Goal: Information Seeking & Learning: Get advice/opinions

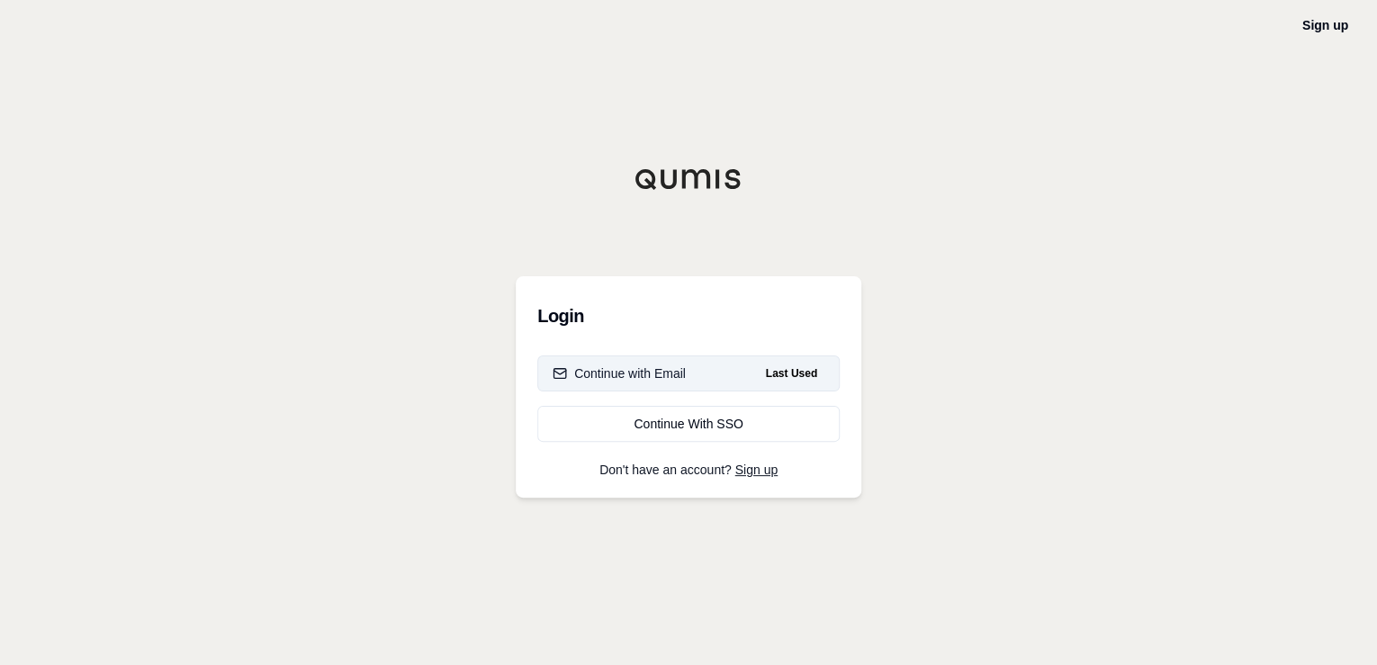
click at [677, 373] on div "Continue with Email" at bounding box center [618, 373] width 133 height 18
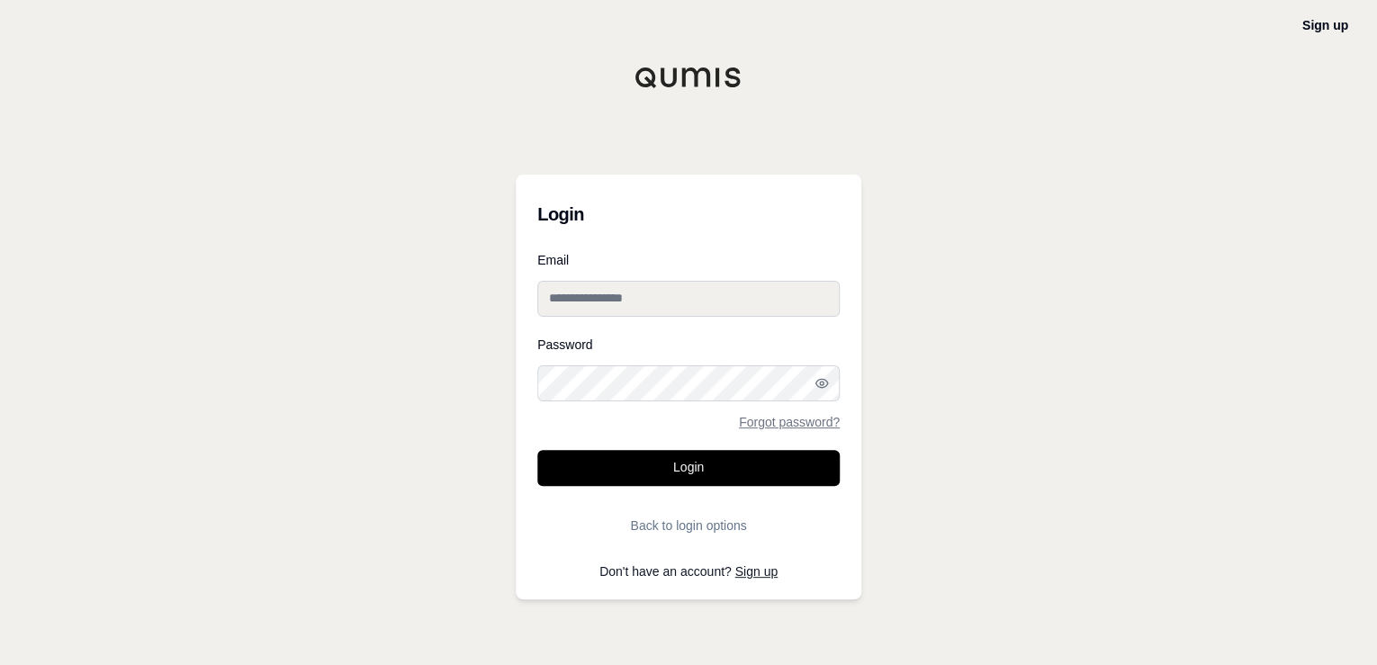
type input "**********"
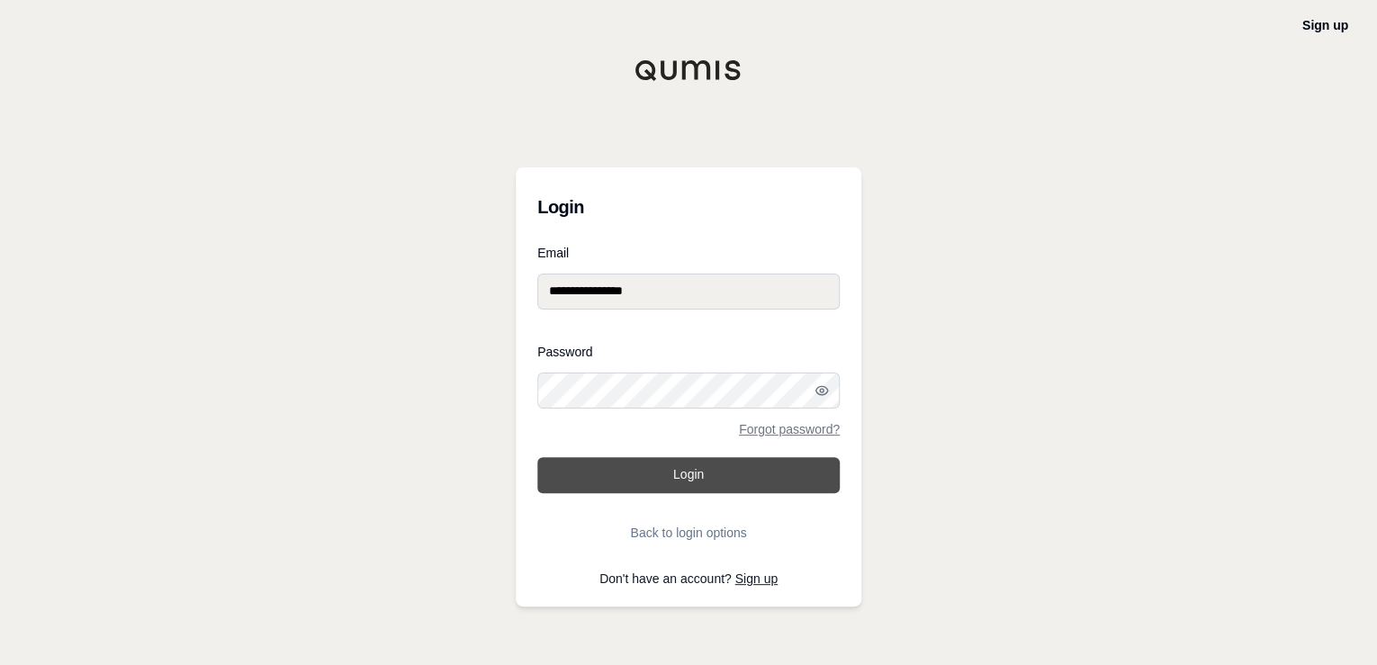
click at [642, 476] on button "Login" at bounding box center [688, 475] width 302 height 36
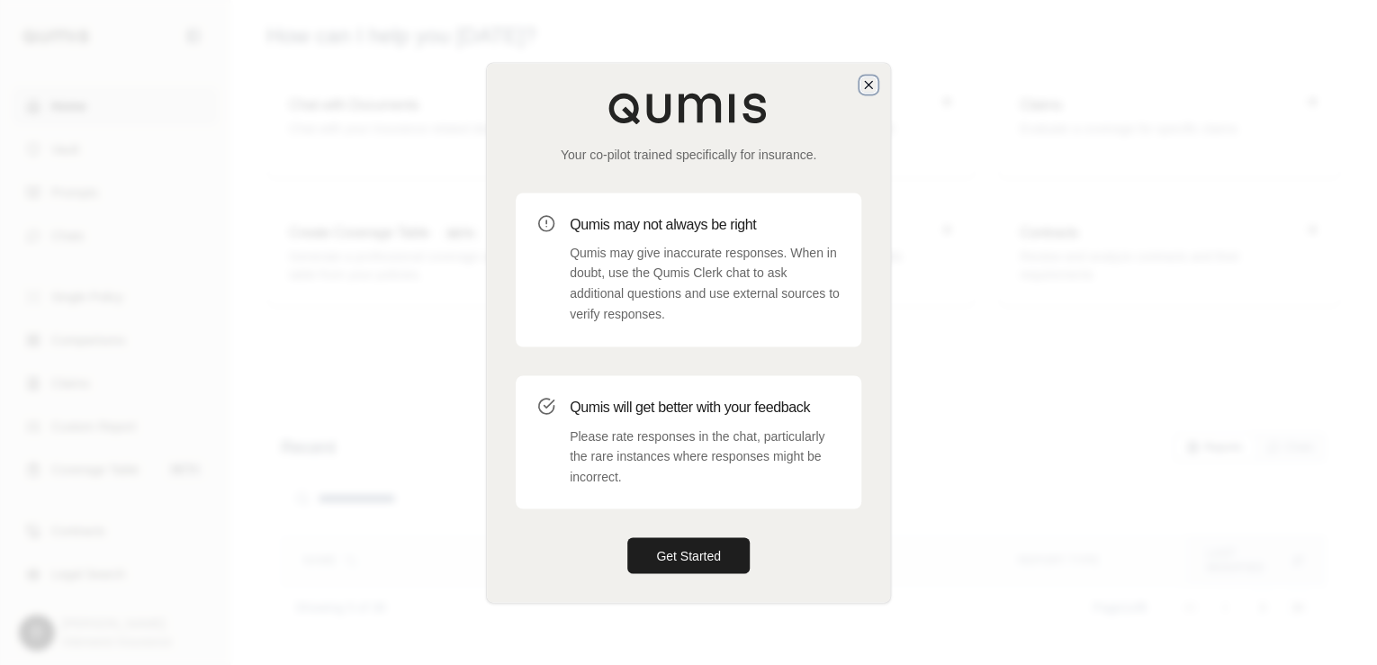
click at [870, 78] on icon "button" at bounding box center [868, 84] width 14 height 14
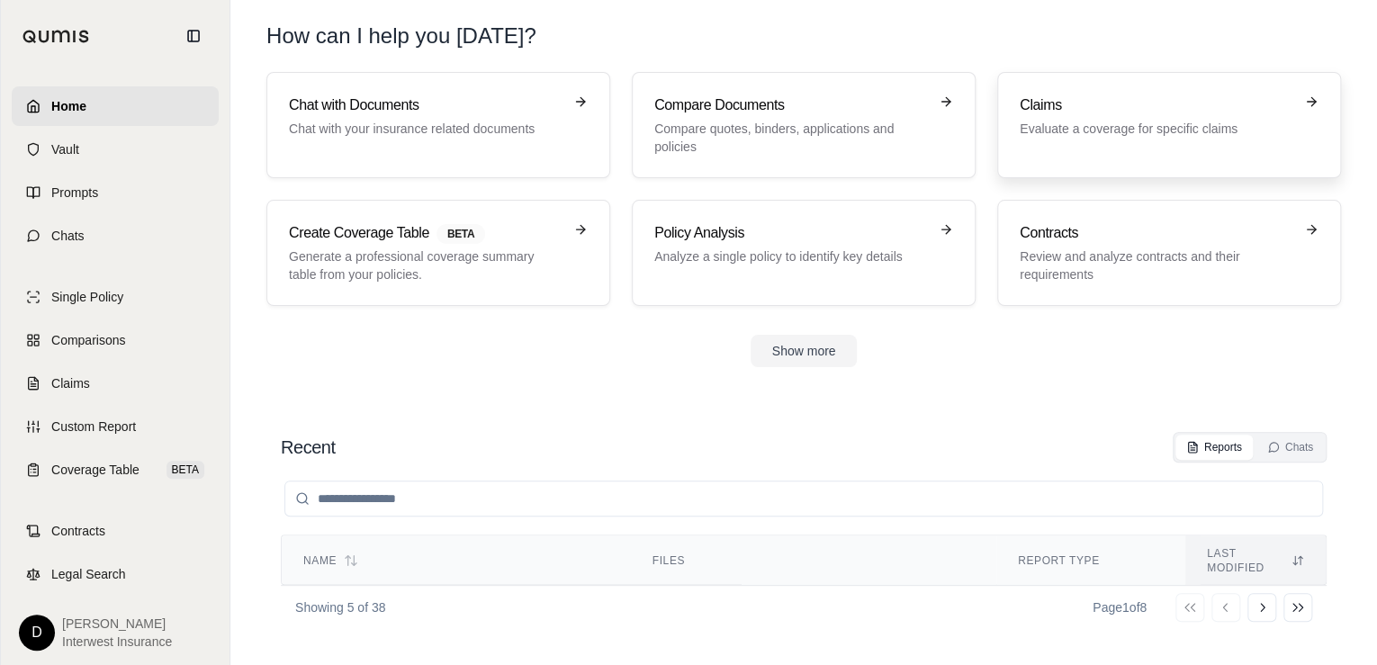
click at [1047, 107] on h3 "Claims" at bounding box center [1157, 105] width 274 height 22
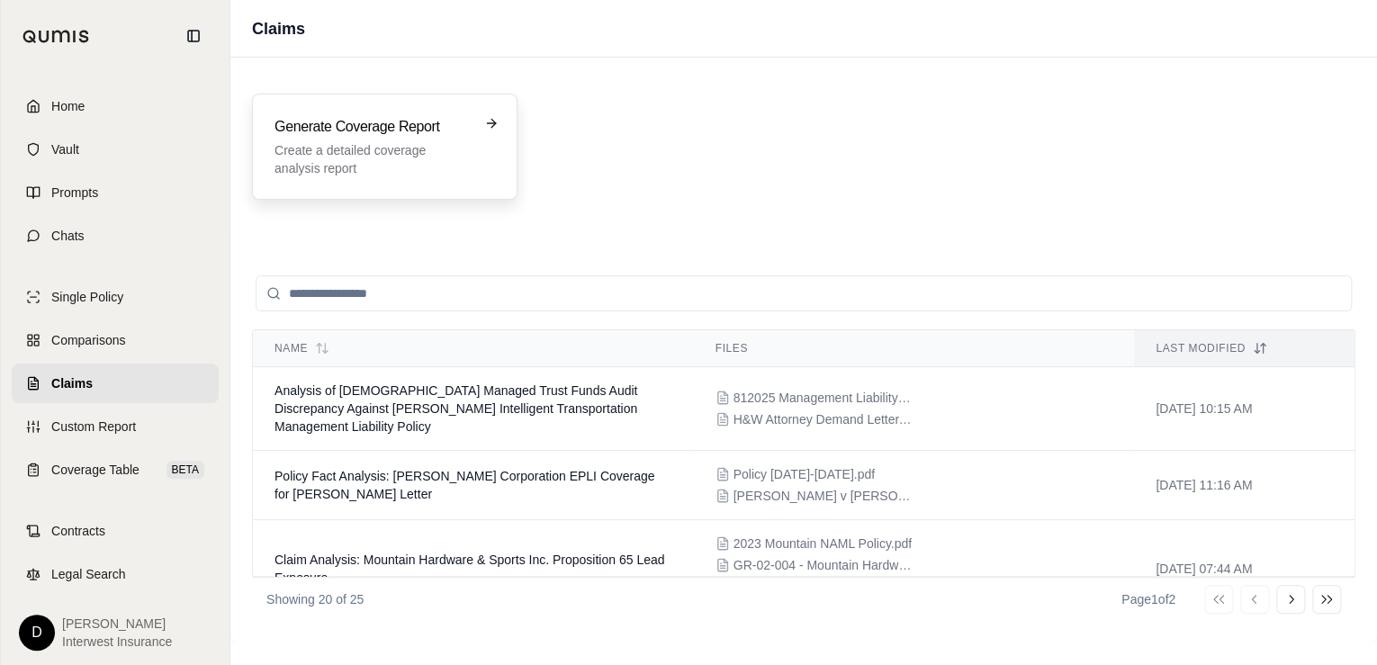
click at [350, 144] on p "Create a detailed coverage analysis report" at bounding box center [371, 159] width 195 height 36
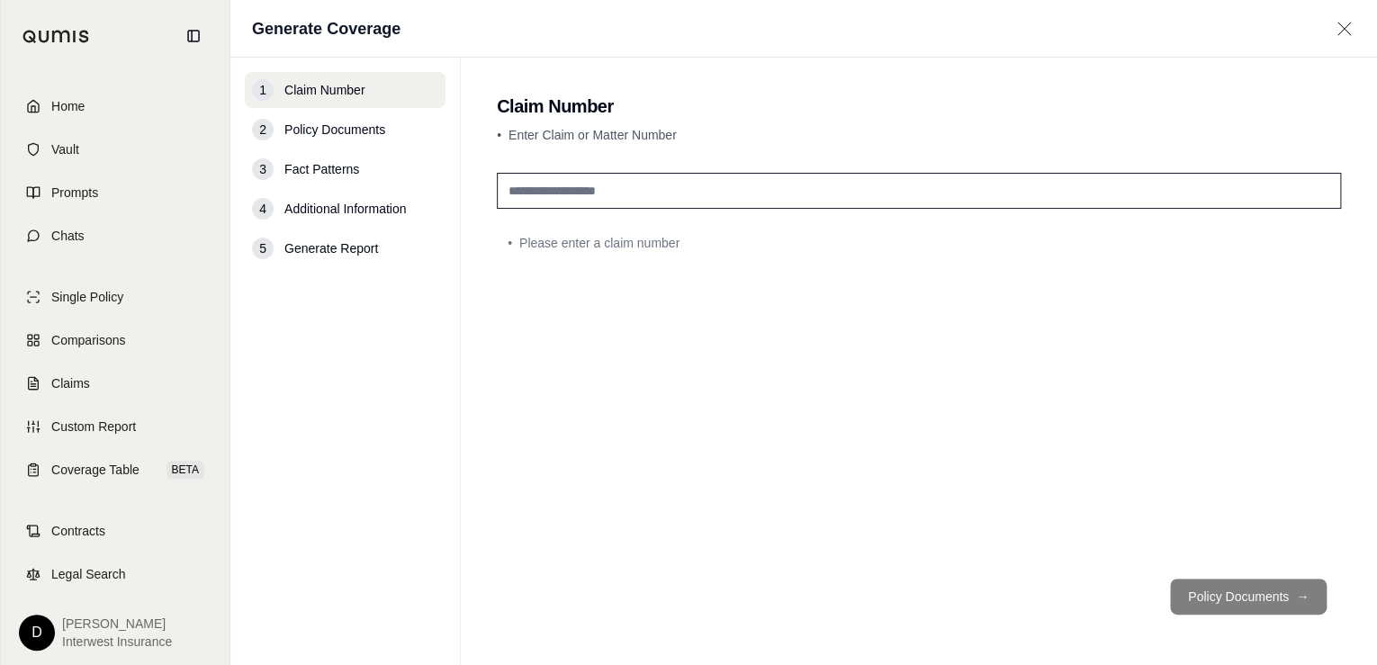
click at [547, 198] on input "text" at bounding box center [919, 191] width 844 height 36
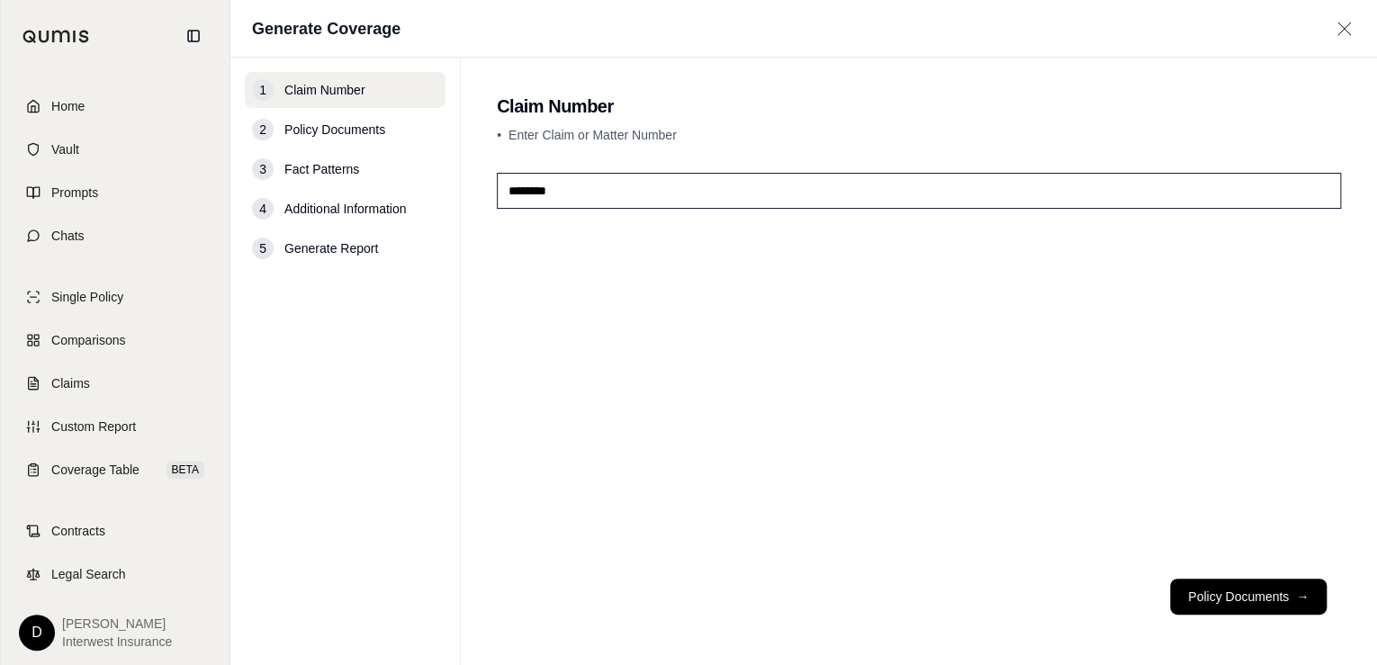
click at [364, 130] on span "Policy Documents" at bounding box center [334, 130] width 101 height 18
click at [590, 189] on input "*******" at bounding box center [919, 191] width 844 height 36
type input "**********"
drag, startPoint x: 348, startPoint y: 120, endPoint x: 345, endPoint y: 137, distance: 17.5
click at [348, 122] on span "Policy Documents" at bounding box center [334, 130] width 101 height 18
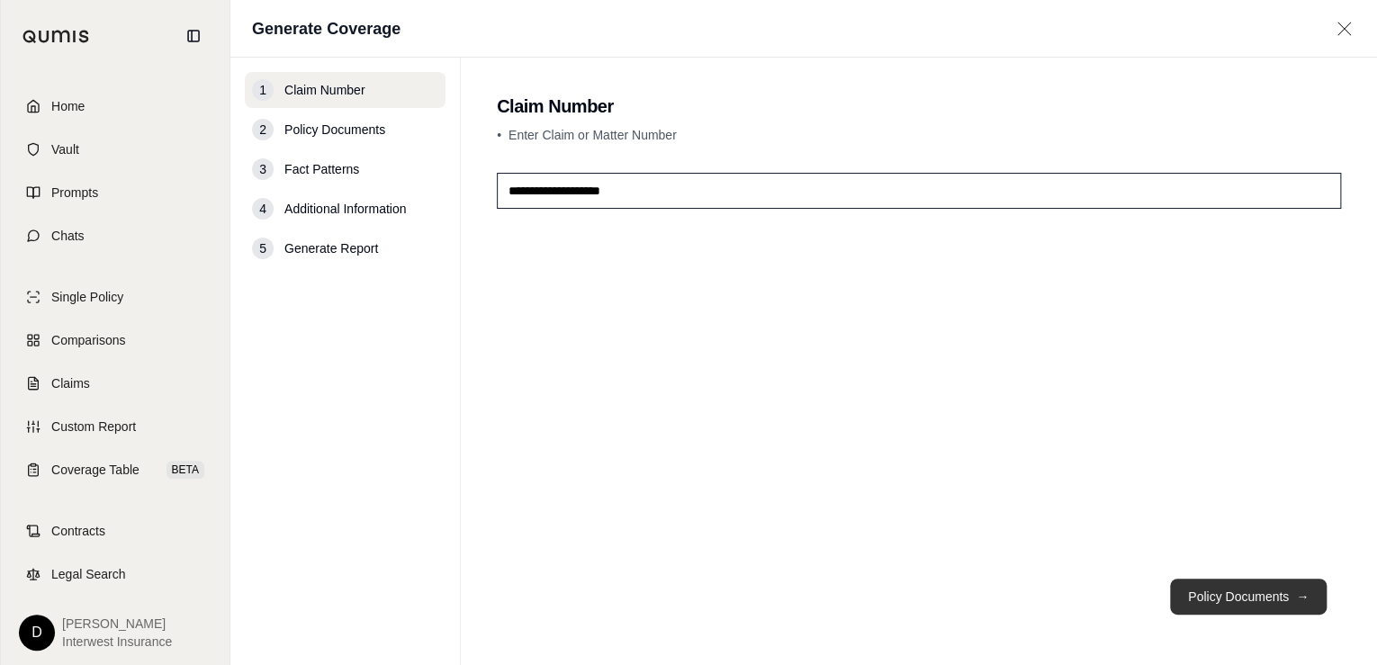
click at [1260, 590] on button "Policy Documents →" at bounding box center [1248, 597] width 157 height 36
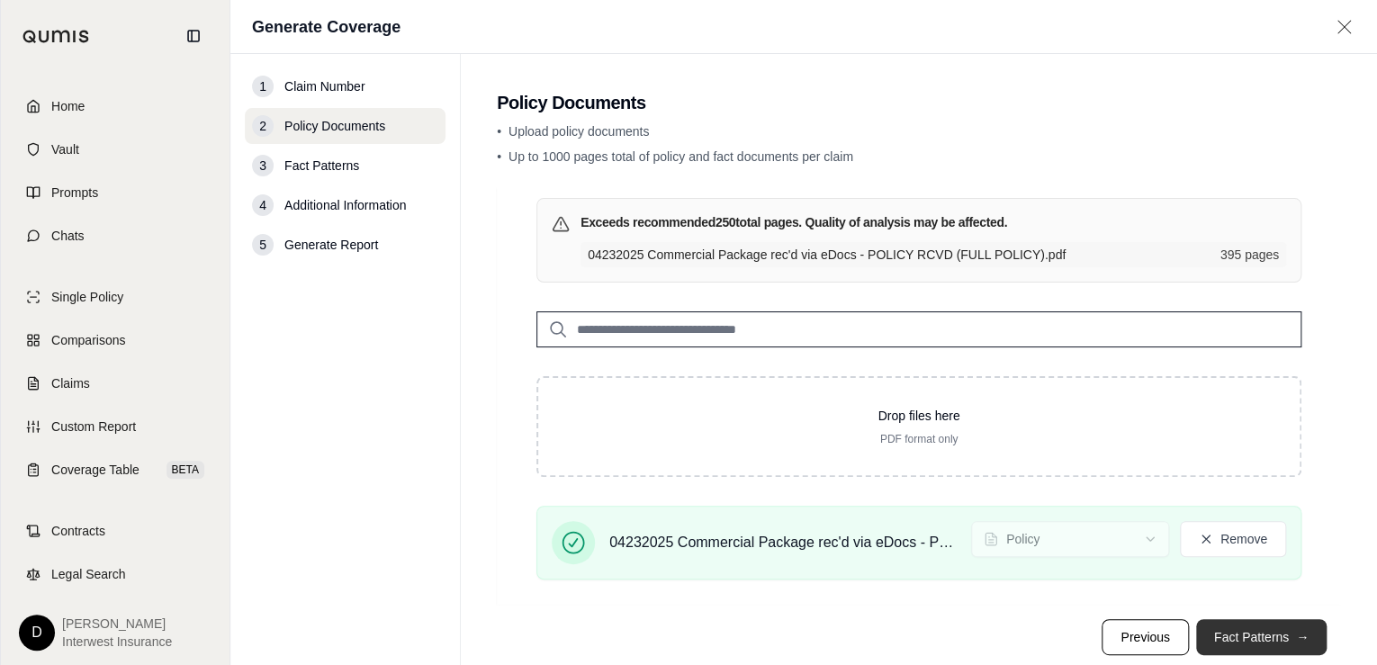
click at [1227, 642] on button "Fact Patterns →" at bounding box center [1261, 637] width 130 height 36
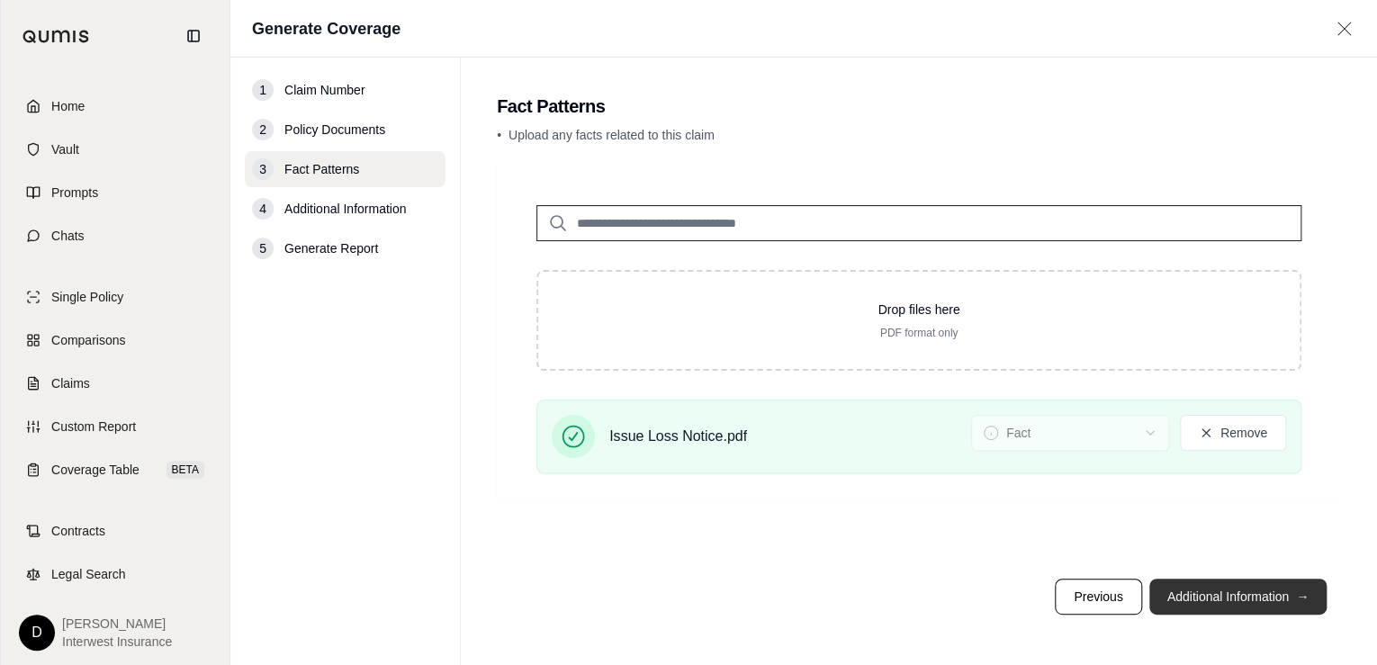
click at [1208, 597] on button "Additional Information →" at bounding box center [1237, 597] width 177 height 36
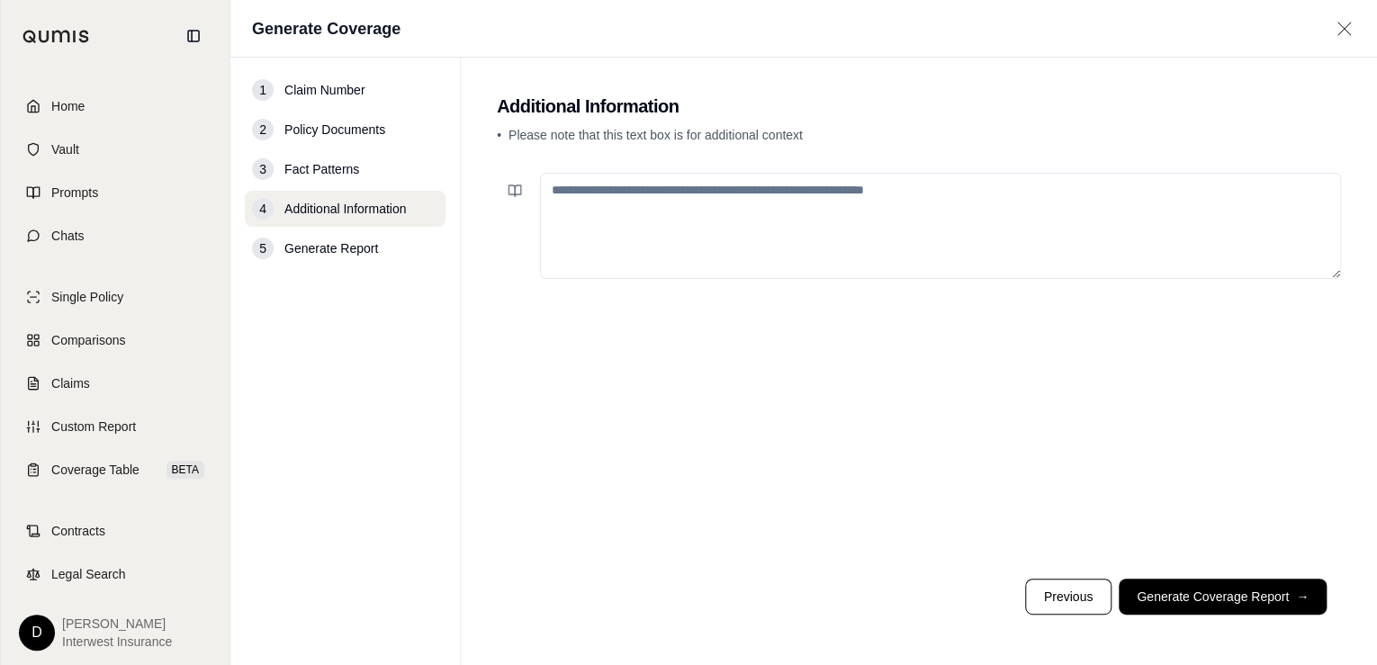
click at [726, 228] on textarea at bounding box center [940, 226] width 801 height 106
click at [731, 202] on textarea at bounding box center [940, 226] width 801 height 106
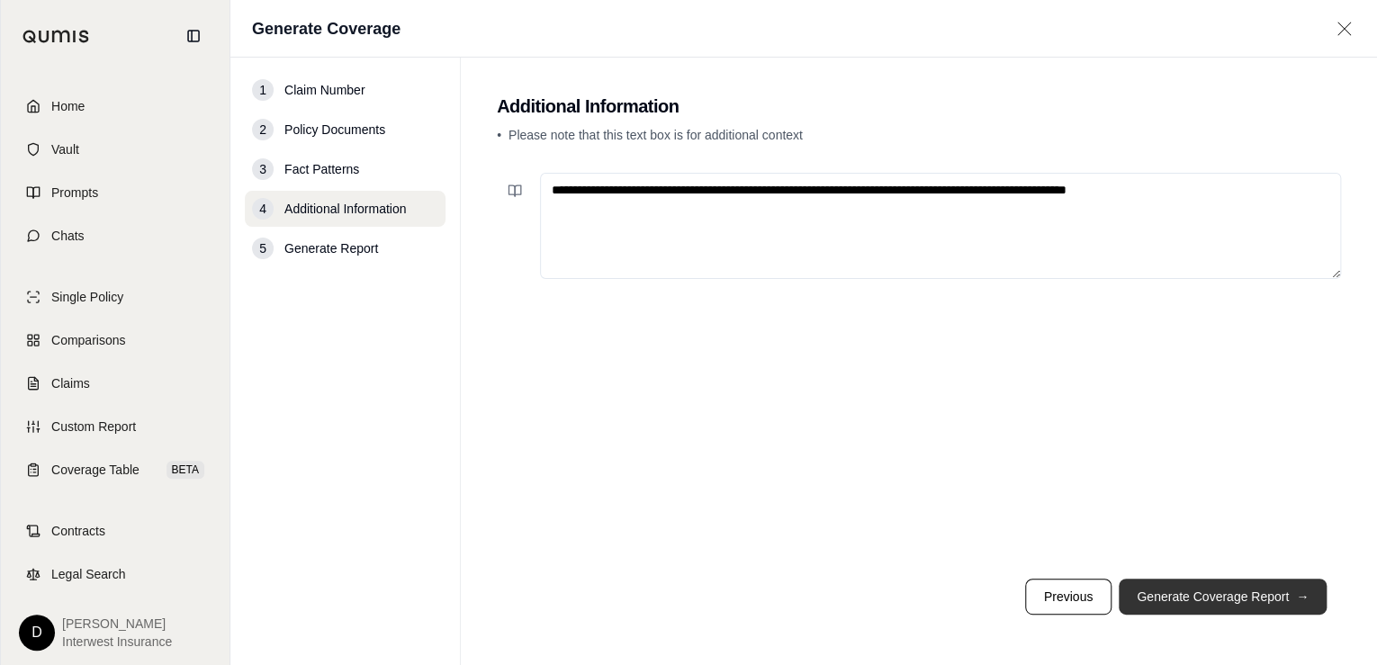
type textarea "**********"
click at [1195, 594] on button "Generate Coverage Report →" at bounding box center [1222, 597] width 208 height 36
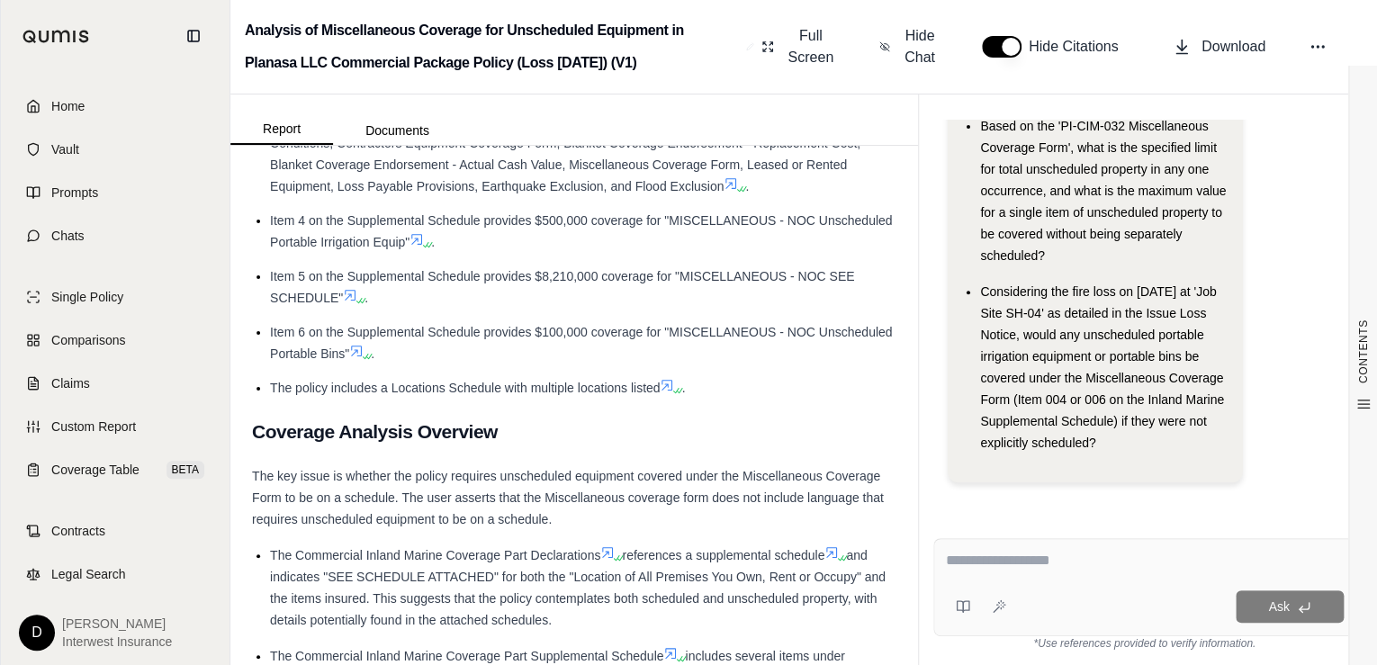
scroll to position [864, 0]
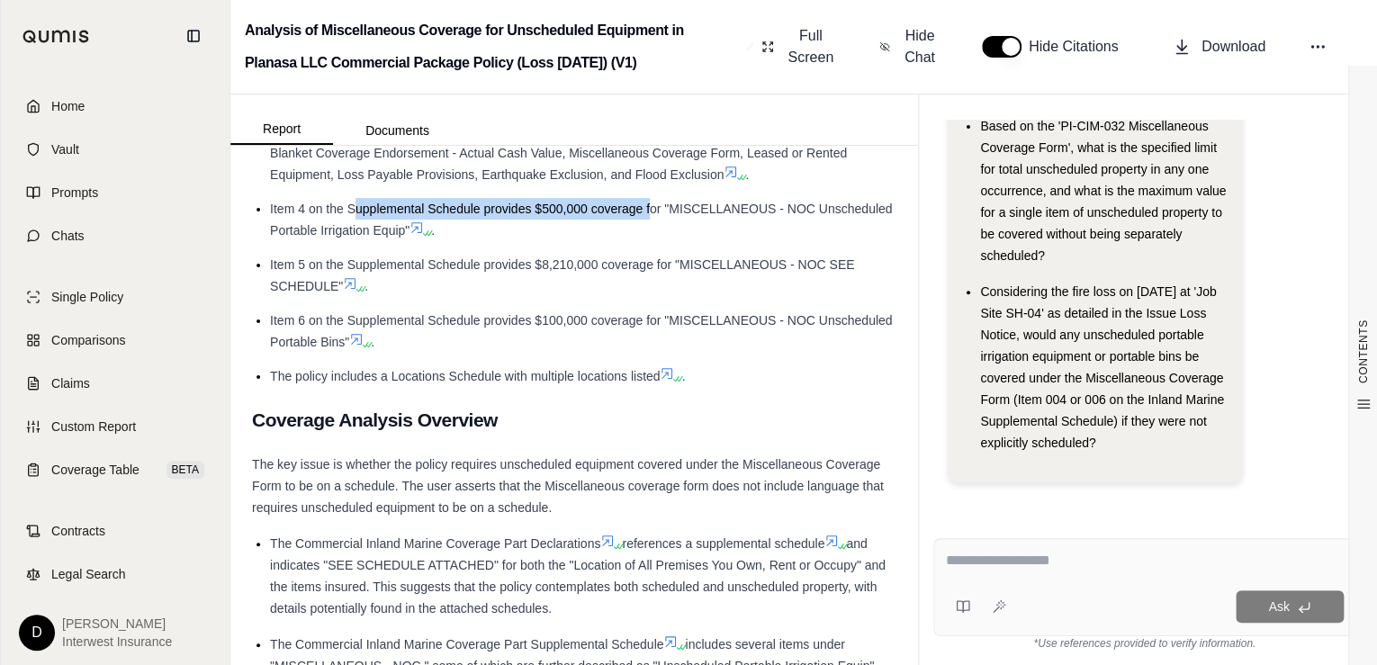
drag, startPoint x: 399, startPoint y: 209, endPoint x: 652, endPoint y: 210, distance: 253.8
click at [652, 210] on span "Item 4 on the Supplemental Schedule provides $500,000 coverage for "MISCELLANEO…" at bounding box center [581, 220] width 622 height 36
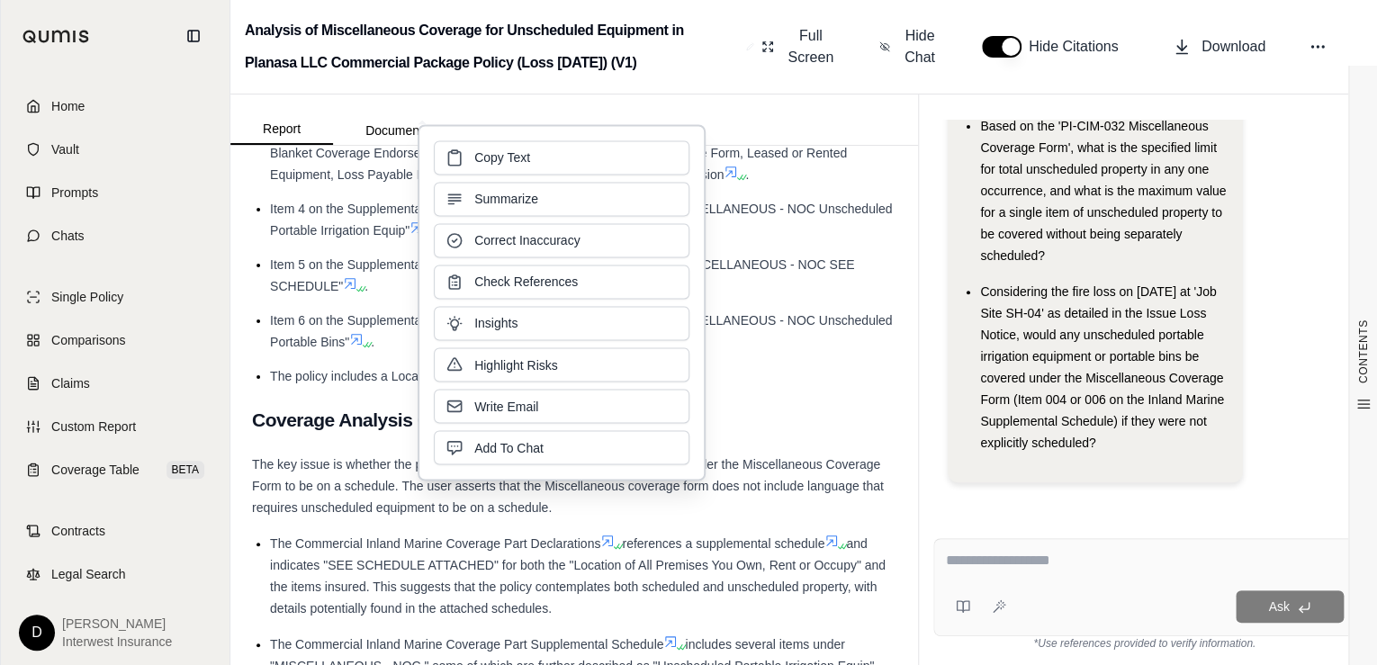
drag, startPoint x: 652, startPoint y: 210, endPoint x: 757, endPoint y: 227, distance: 105.8
click at [757, 227] on li "Item 4 on the Supplemental Schedule provides $500,000 coverage for "MISCELLANEO…" at bounding box center [583, 219] width 626 height 43
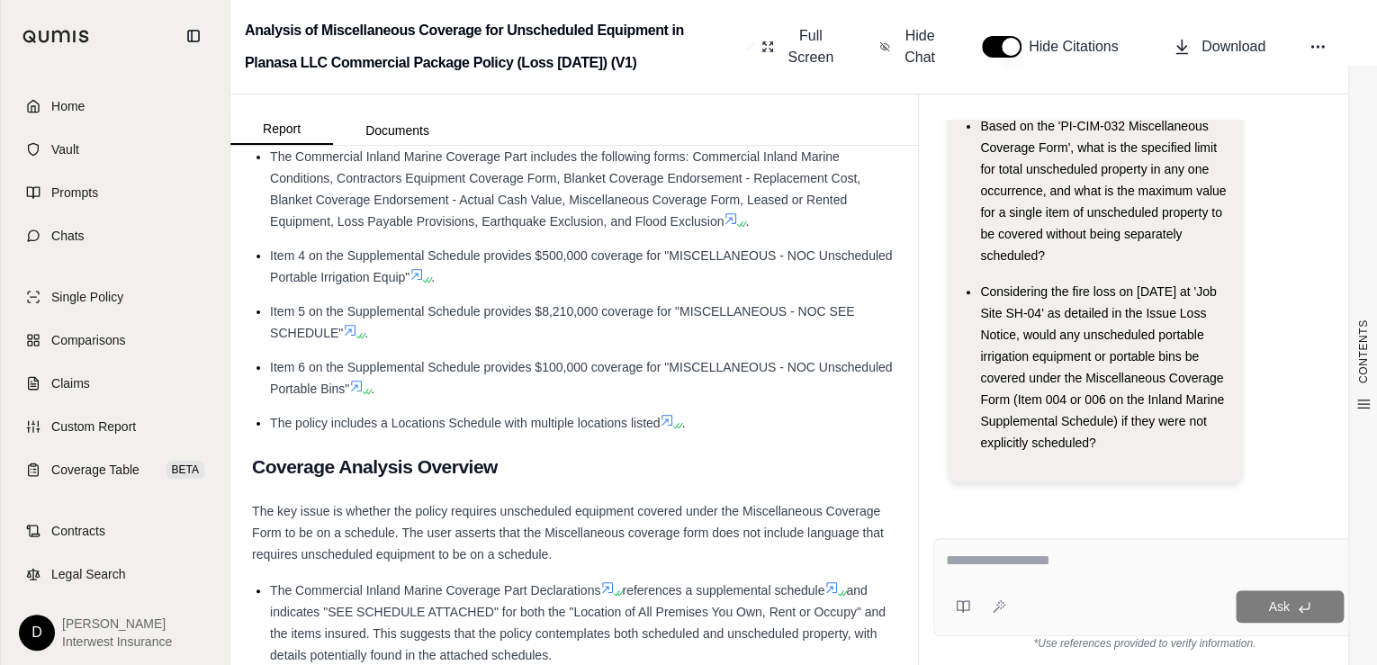
scroll to position [720, 0]
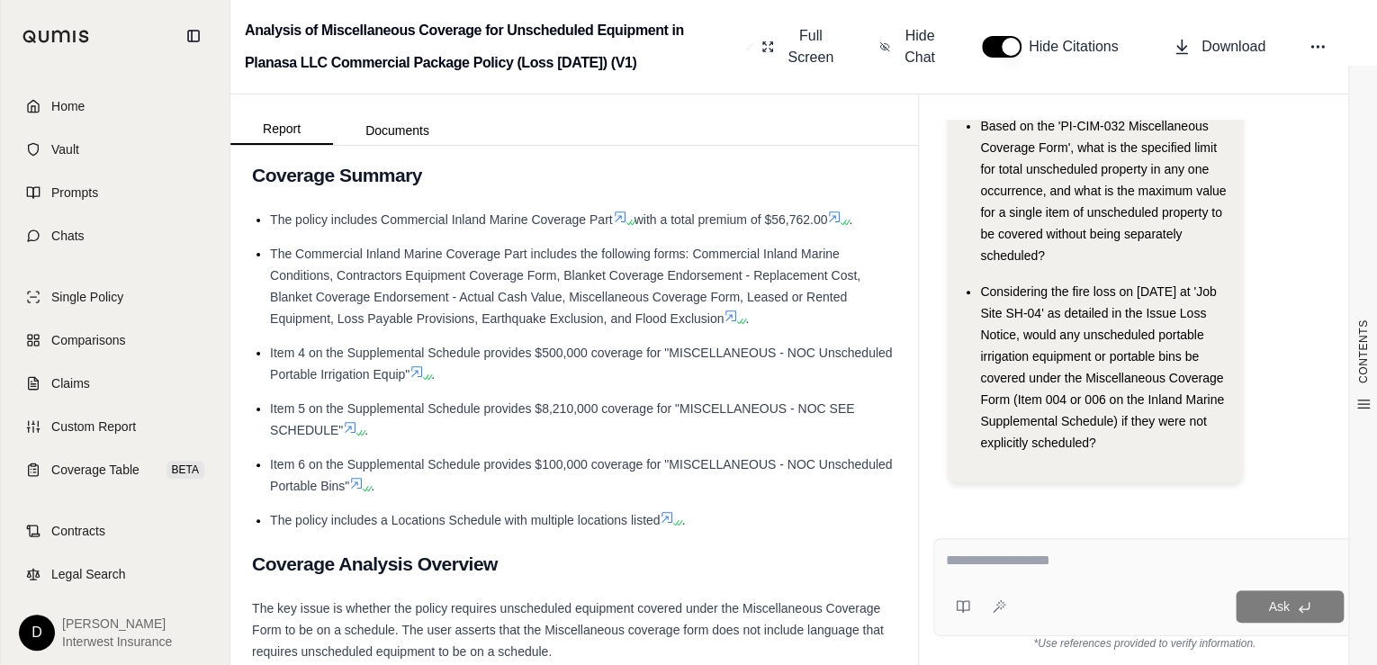
click at [422, 373] on icon at bounding box center [416, 371] width 11 height 11
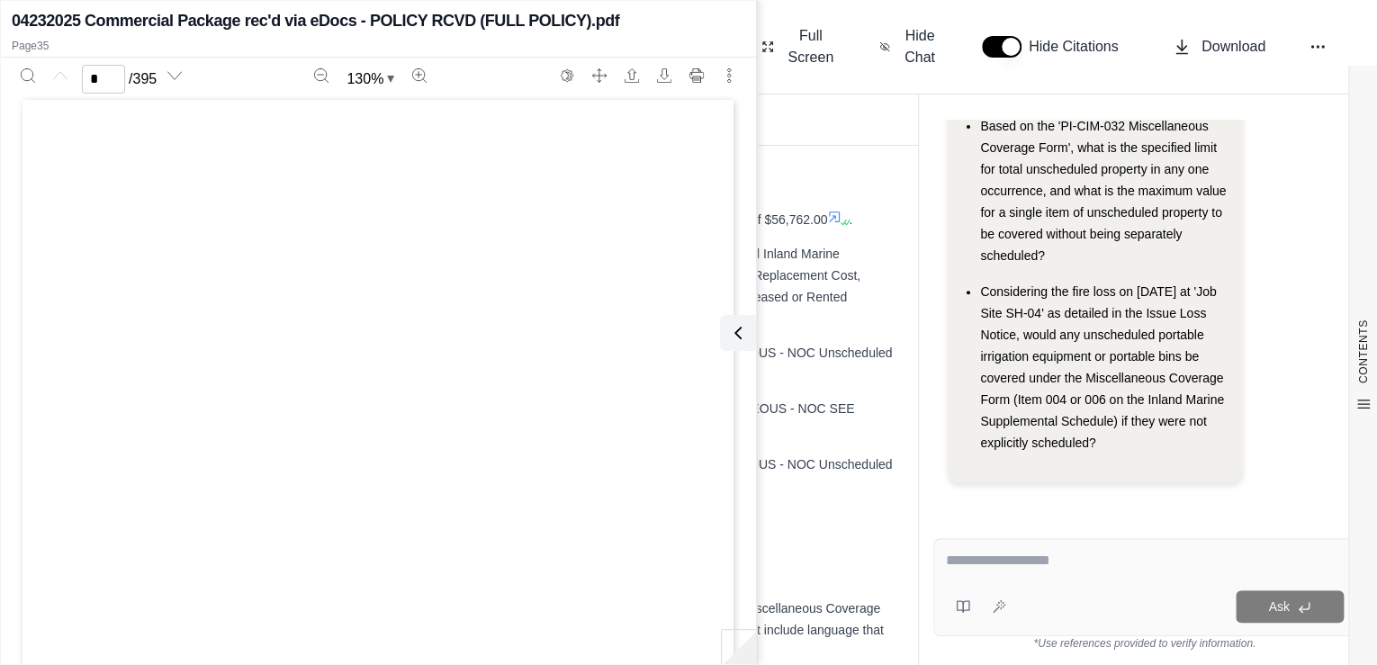
scroll to position [0, 0]
type input "**"
click at [868, 303] on li "The Commercial Inland Marine Coverage Part includes the following forms: Commer…" at bounding box center [583, 286] width 626 height 86
click at [727, 326] on icon at bounding box center [734, 333] width 22 height 22
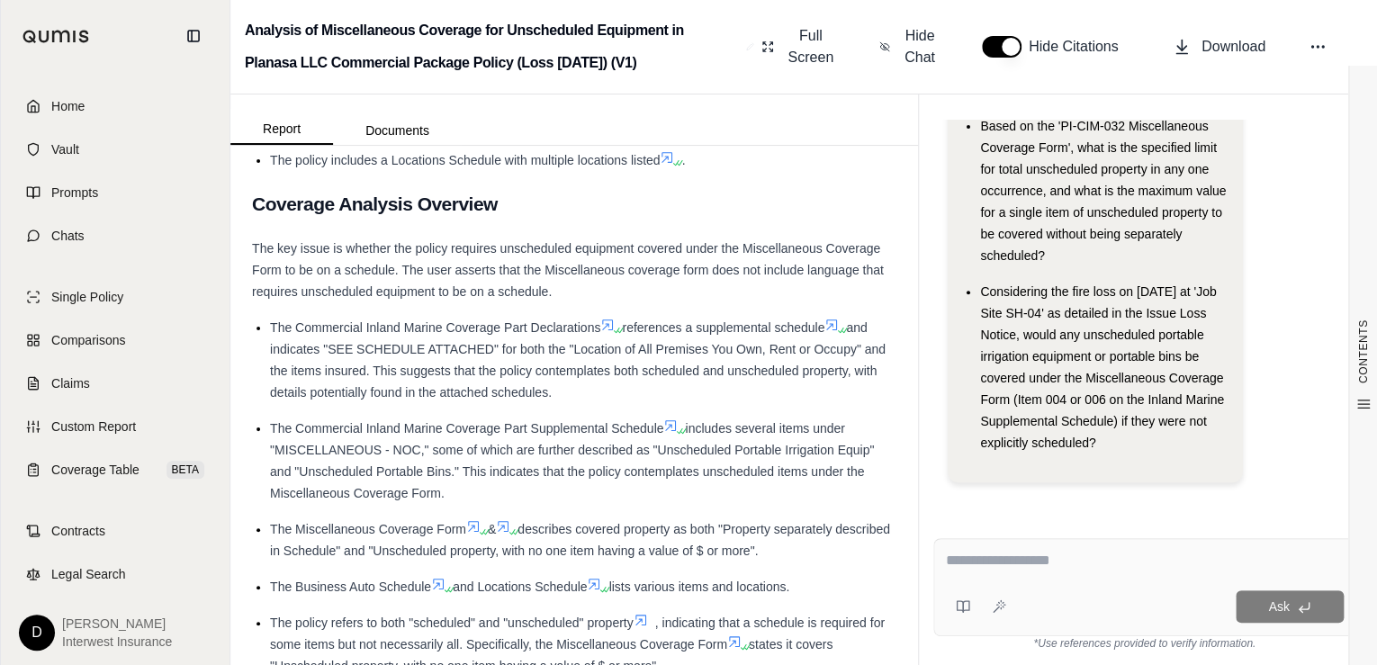
scroll to position [1152, 0]
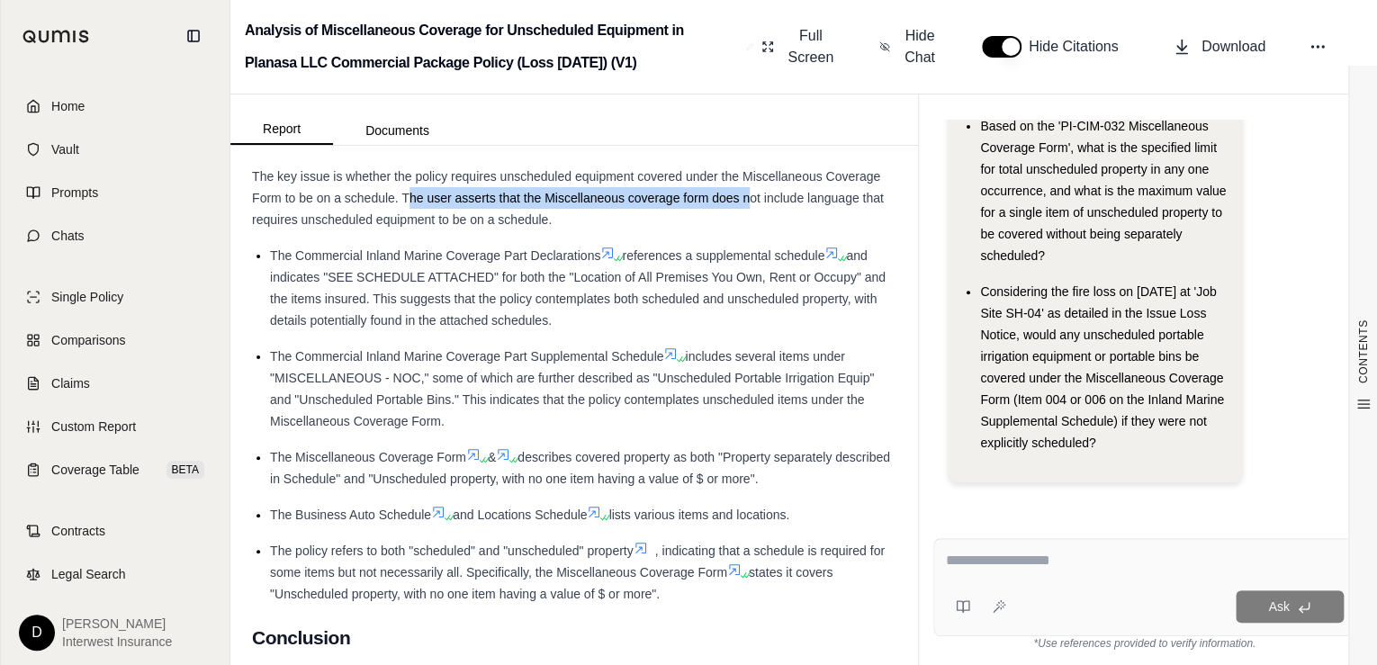
drag, startPoint x: 425, startPoint y: 196, endPoint x: 752, endPoint y: 201, distance: 327.6
click at [752, 201] on span "The key issue is whether the policy requires unscheduled equipment covered unde…" at bounding box center [568, 198] width 632 height 58
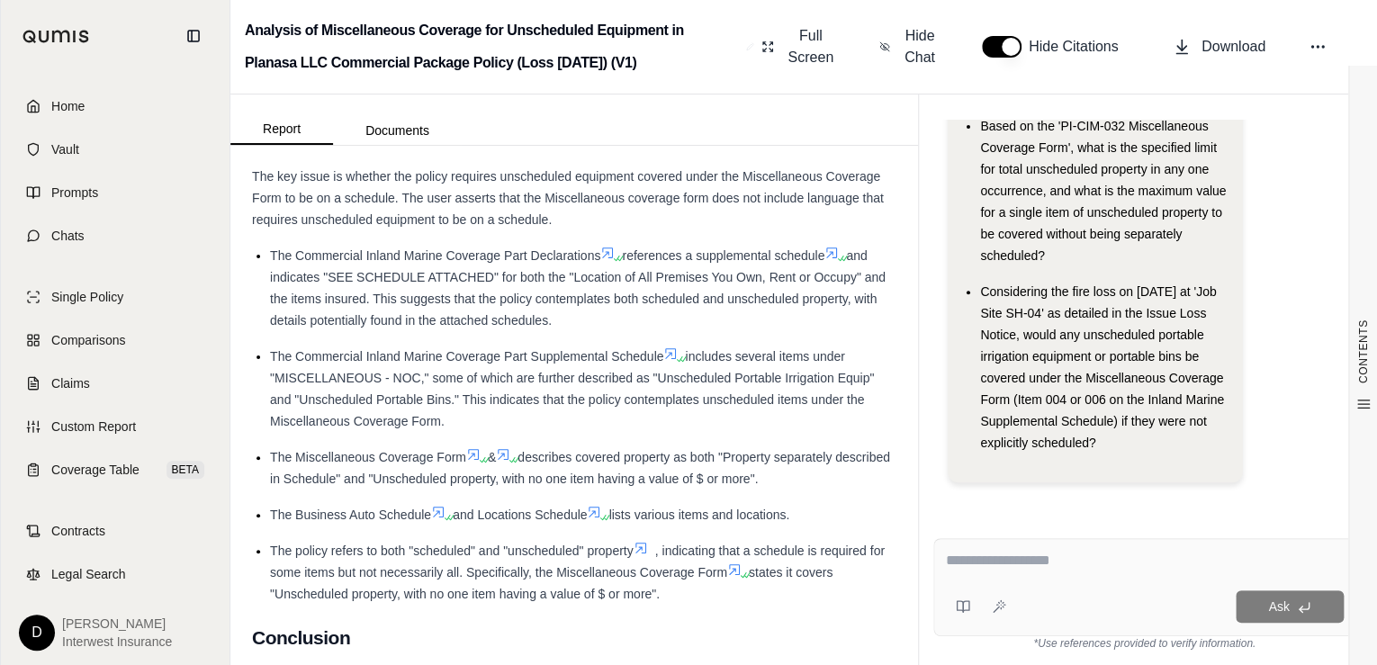
drag, startPoint x: 752, startPoint y: 201, endPoint x: 835, endPoint y: 220, distance: 85.1
click at [835, 220] on div "The key issue is whether the policy requires unscheduled equipment covered unde…" at bounding box center [574, 198] width 644 height 65
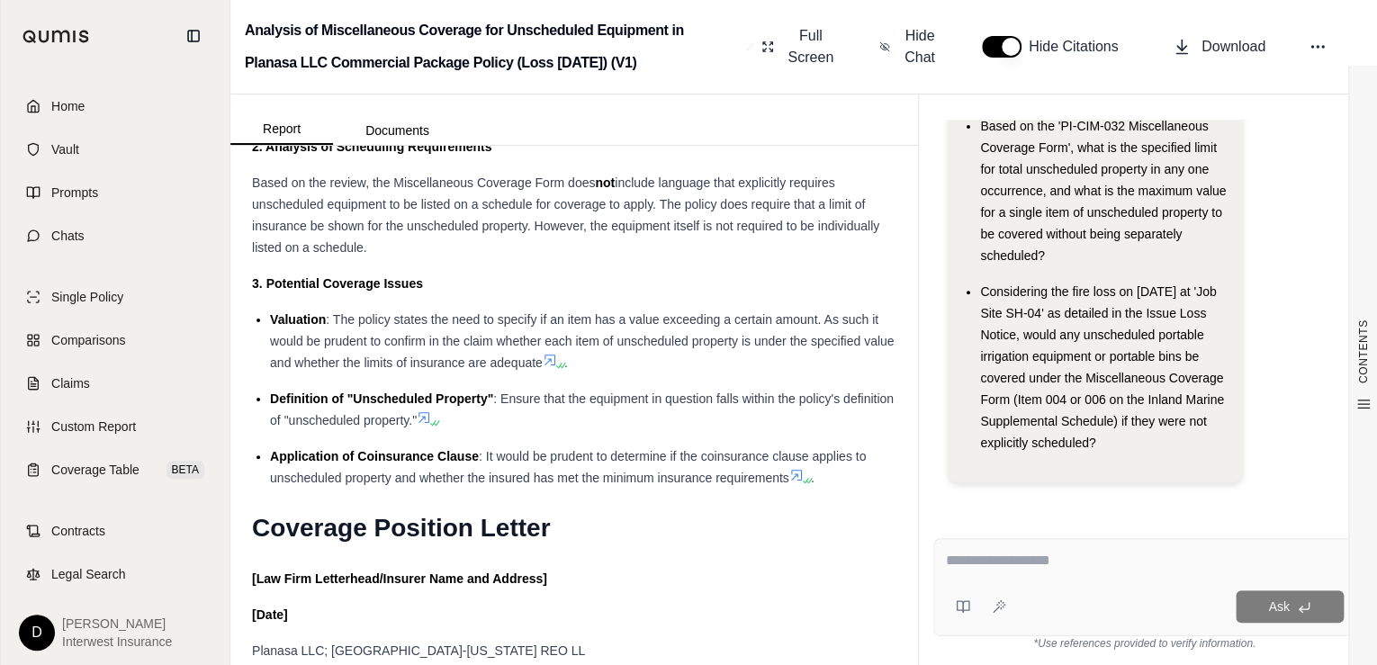
scroll to position [2304, 0]
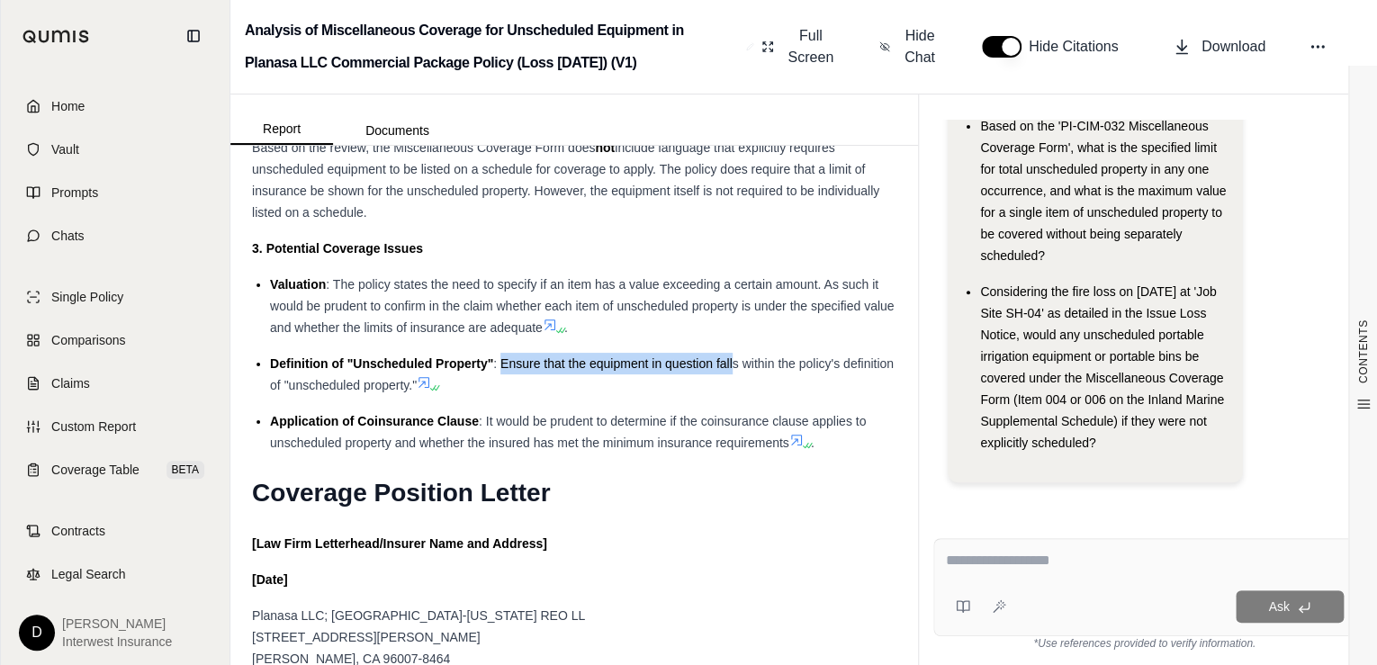
drag, startPoint x: 500, startPoint y: 382, endPoint x: 733, endPoint y: 387, distance: 233.1
click at [733, 387] on span ": Ensure that the equipment in question falls within the policy's definition of…" at bounding box center [582, 374] width 624 height 36
click at [445, 392] on span ": Ensure that the equipment in question falls within the policy's definition of…" at bounding box center [582, 374] width 624 height 36
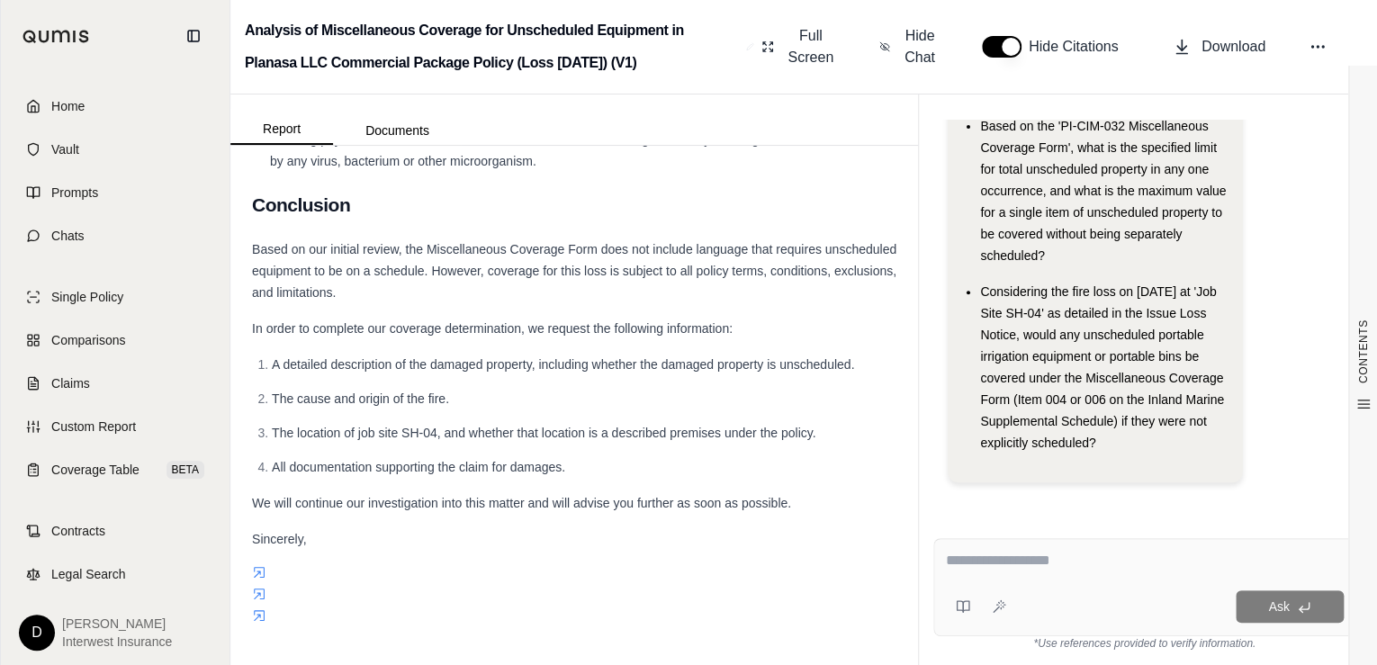
scroll to position [4584, 0]
click at [1022, 563] on textarea at bounding box center [1144, 561] width 399 height 22
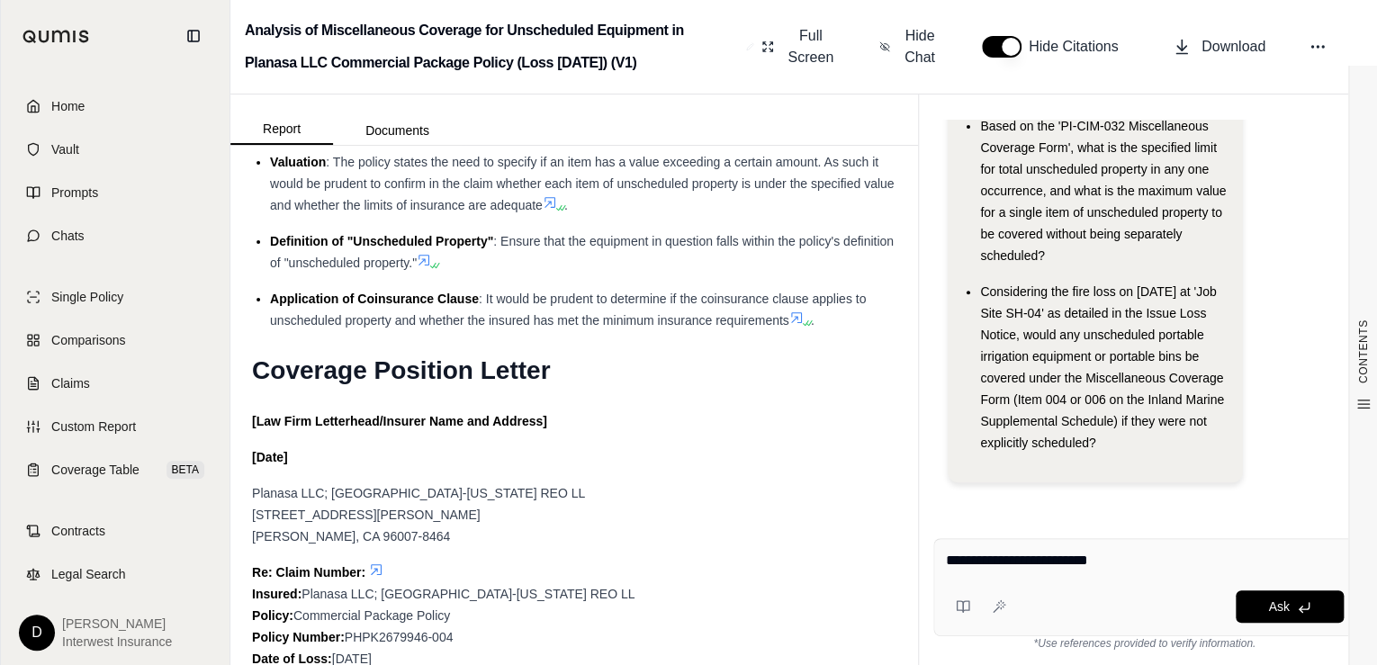
scroll to position [2424, 0]
drag, startPoint x: 1123, startPoint y: 561, endPoint x: 950, endPoint y: 547, distance: 173.3
type textarea "**********"
click at [950, 547] on div "**********" at bounding box center [1144, 587] width 422 height 98
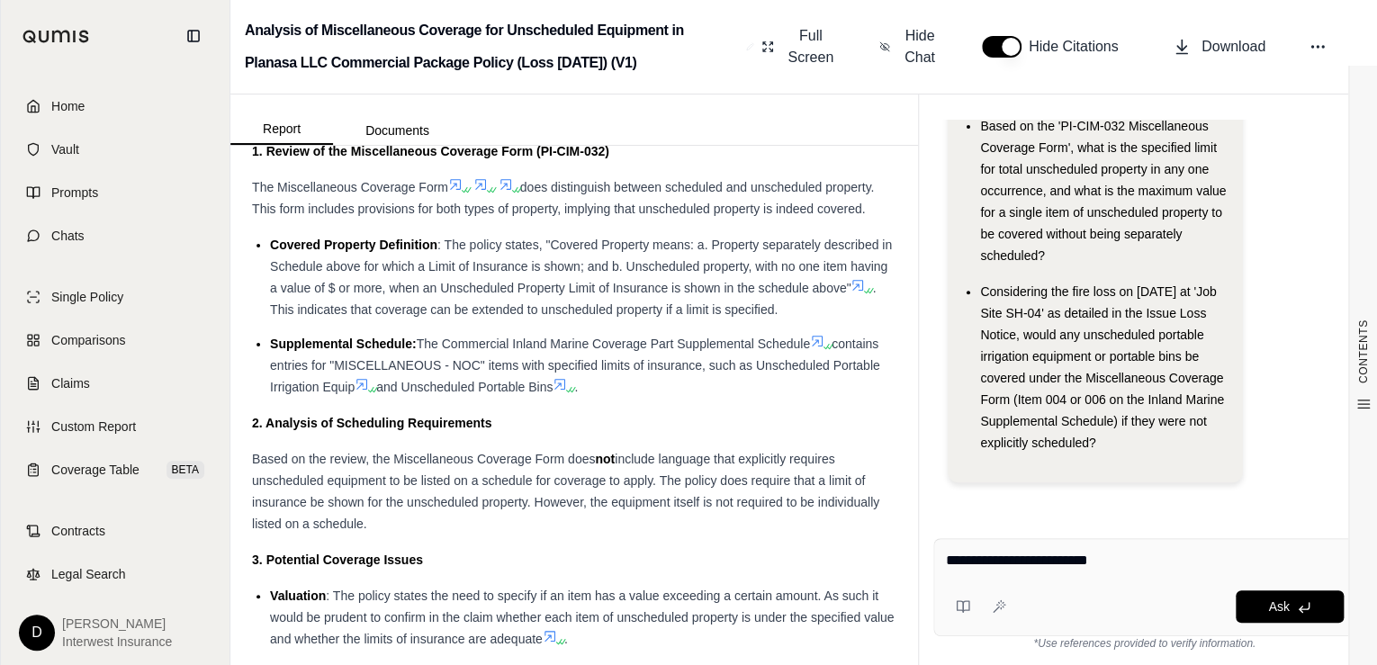
scroll to position [1920, 0]
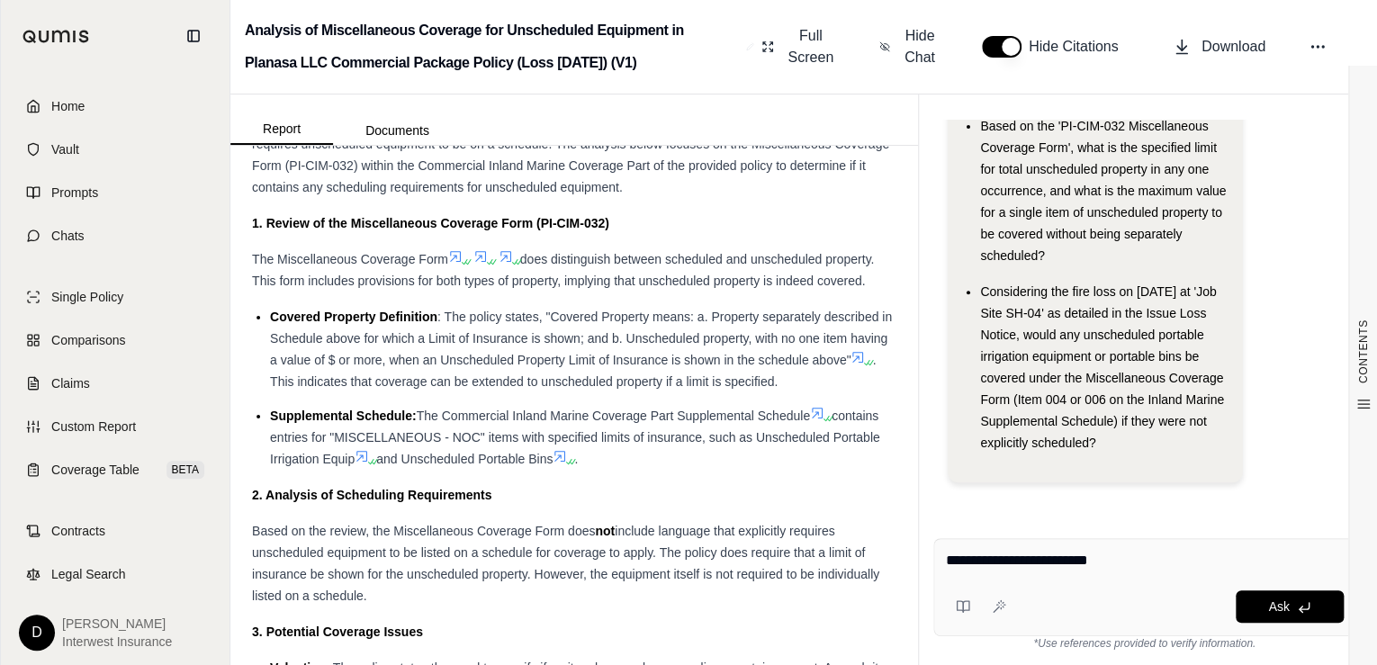
click at [1123, 561] on textarea "**********" at bounding box center [1144, 561] width 399 height 22
drag, startPoint x: 1123, startPoint y: 561, endPoint x: 930, endPoint y: 570, distance: 193.7
click at [930, 570] on div "**********" at bounding box center [1144, 594] width 451 height 141
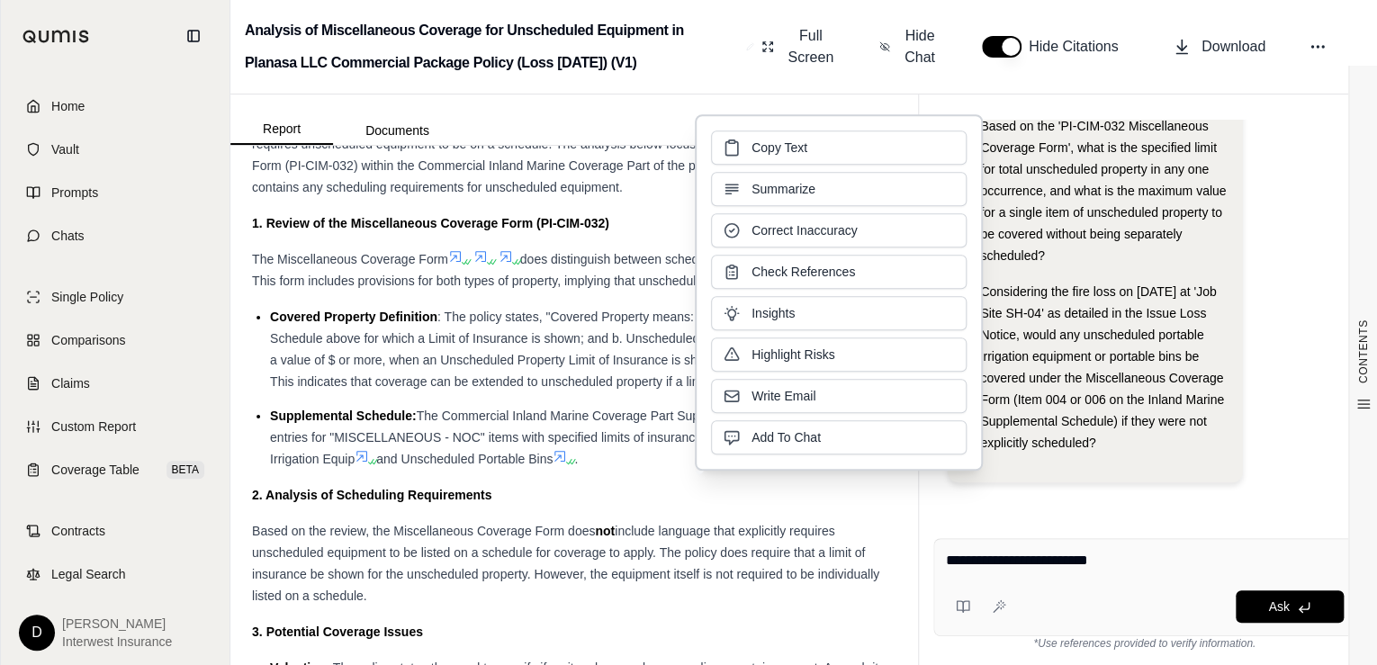
click button "Copy Text" at bounding box center [839, 147] width 256 height 34
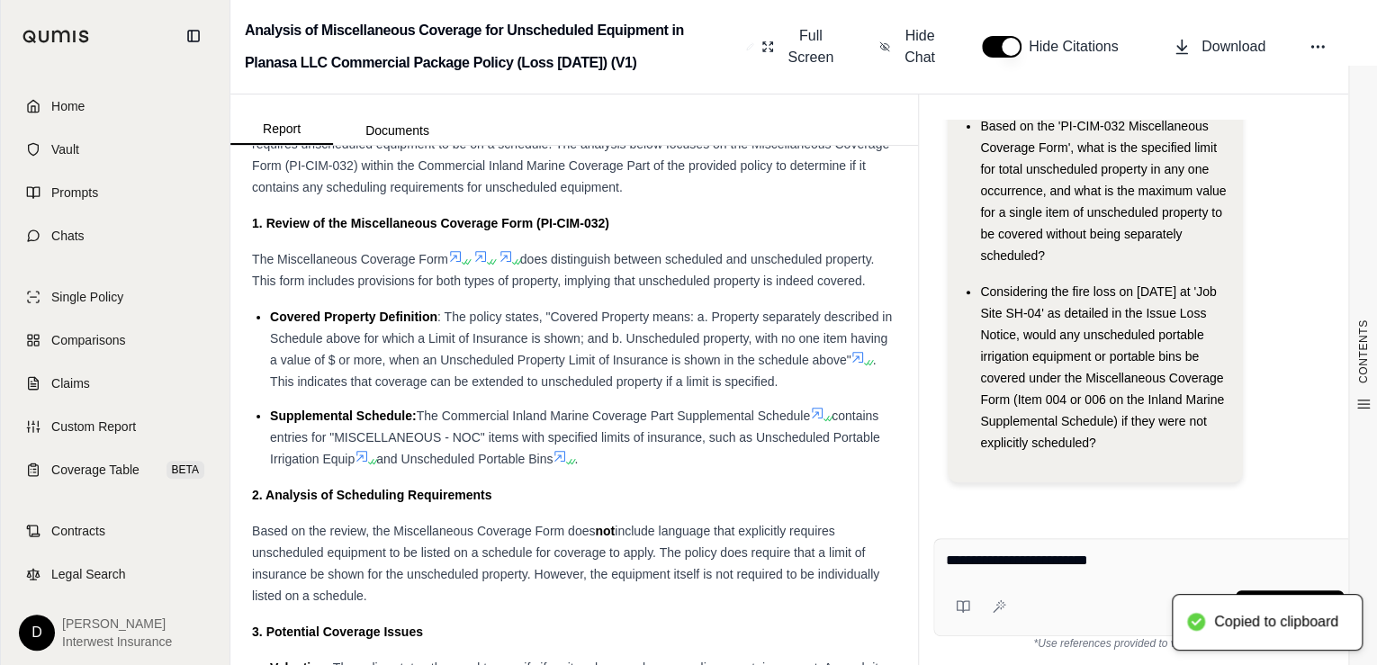
click at [1183, 566] on textarea "**********" at bounding box center [1144, 561] width 399 height 22
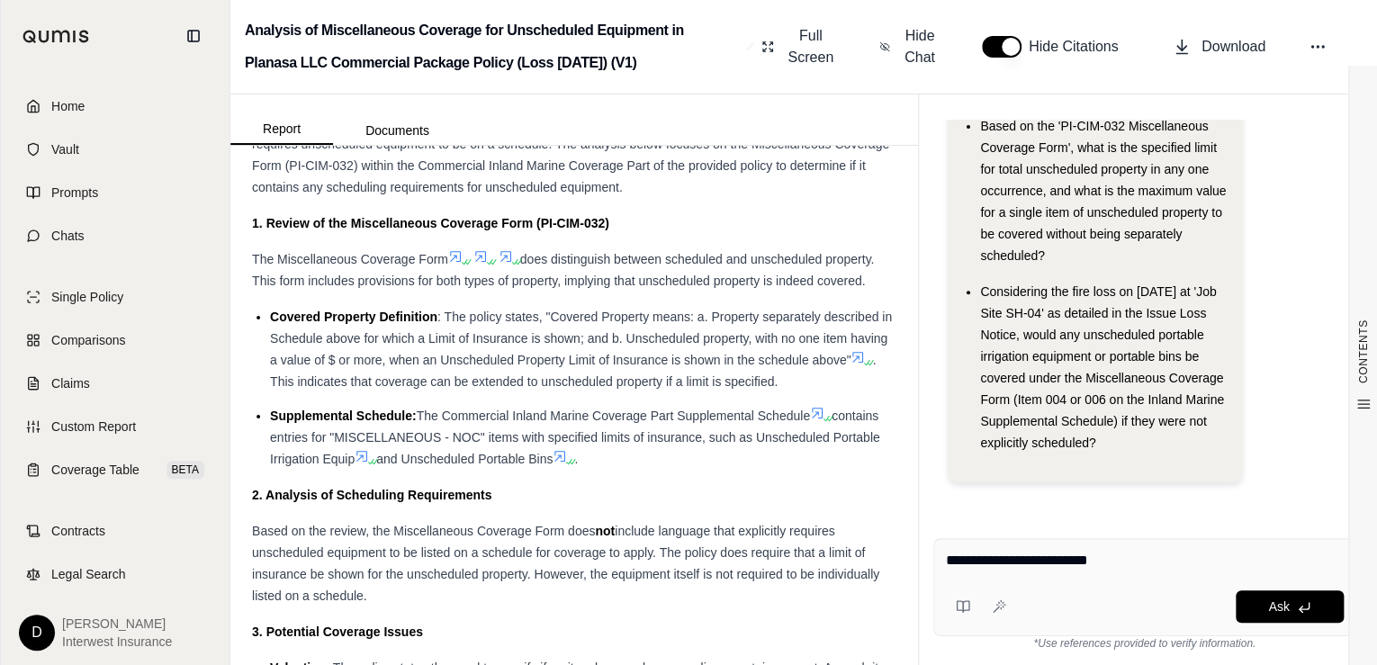
drag, startPoint x: 1164, startPoint y: 561, endPoint x: 950, endPoint y: 561, distance: 214.2
click at [950, 561] on textarea "**********" at bounding box center [1144, 561] width 399 height 22
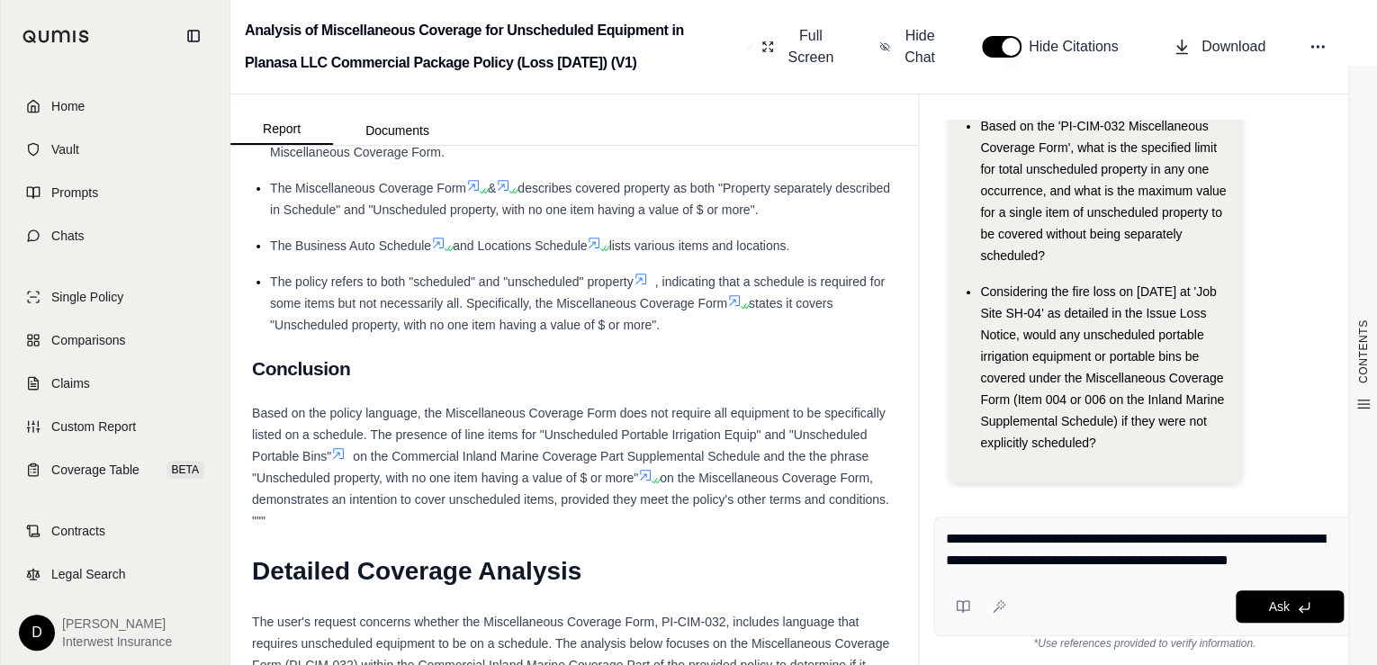
scroll to position [1416, 0]
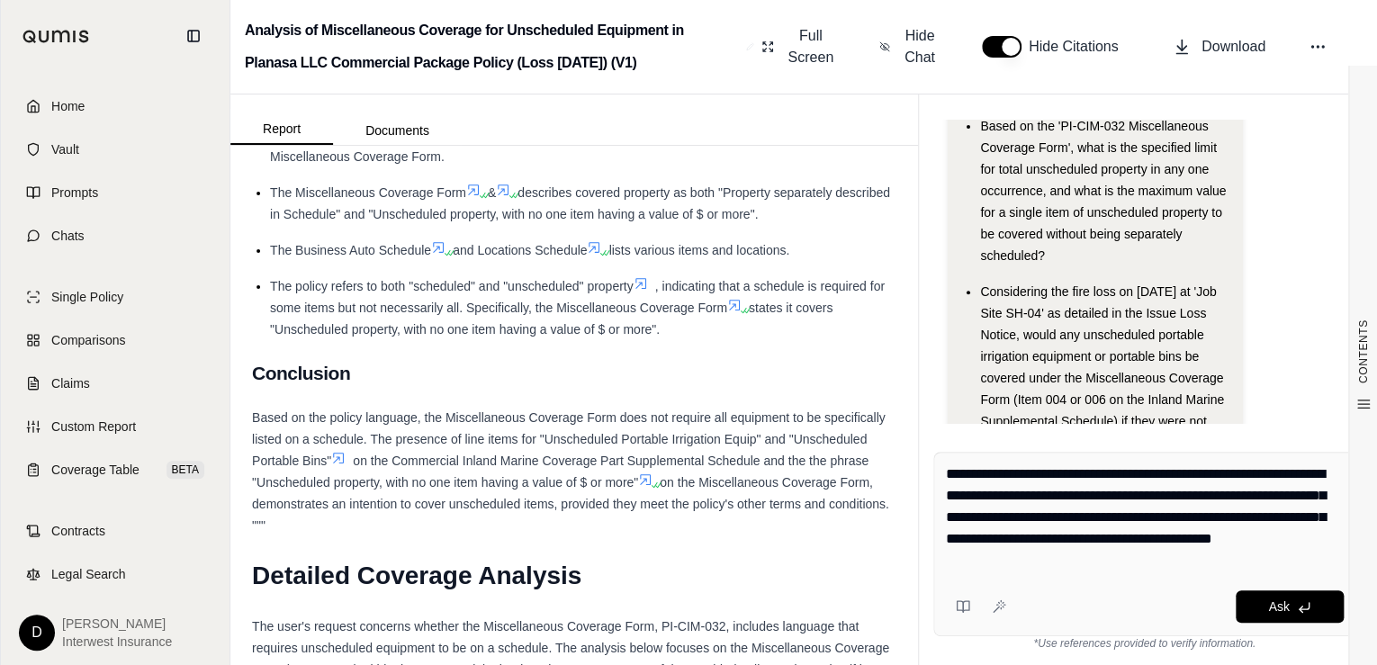
type textarea "**********"
drag, startPoint x: 1118, startPoint y: 563, endPoint x: 1123, endPoint y: 576, distance: 13.4
click at [1109, 583] on div "**********" at bounding box center [1144, 544] width 422 height 184
click at [1273, 599] on span "Ask" at bounding box center [1278, 606] width 21 height 14
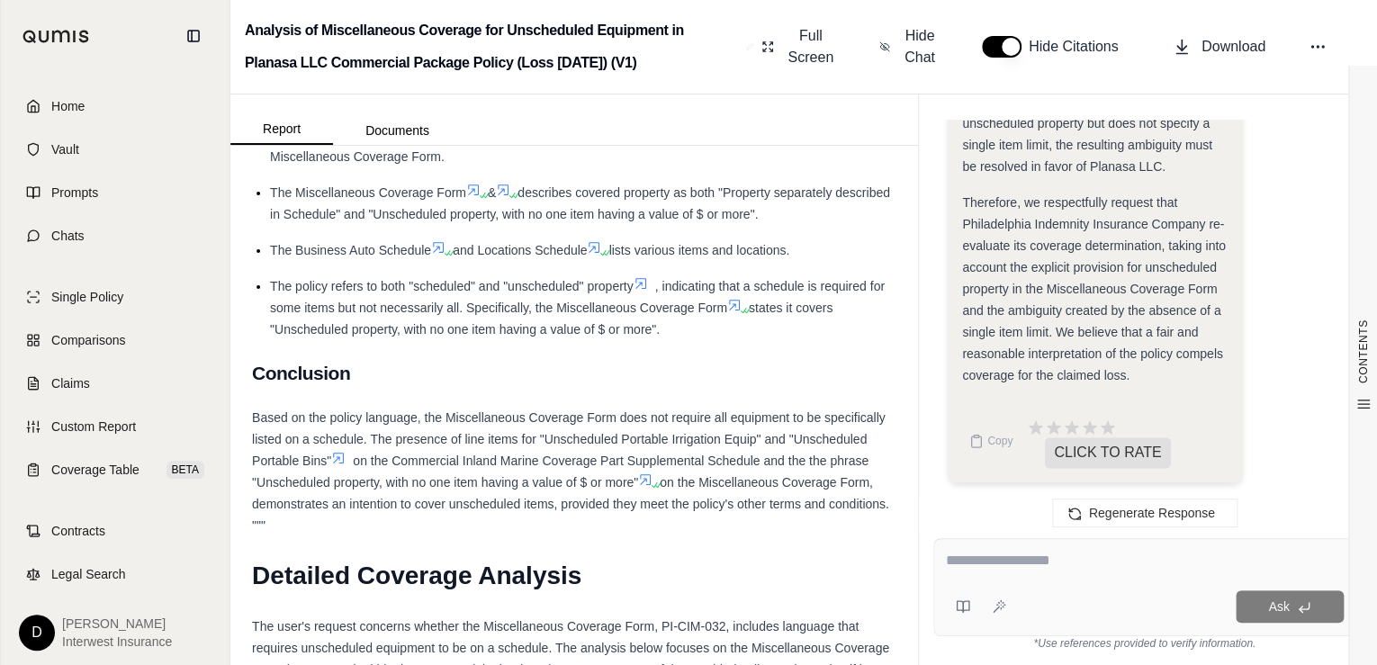
scroll to position [4668, 0]
type textarea "**********"
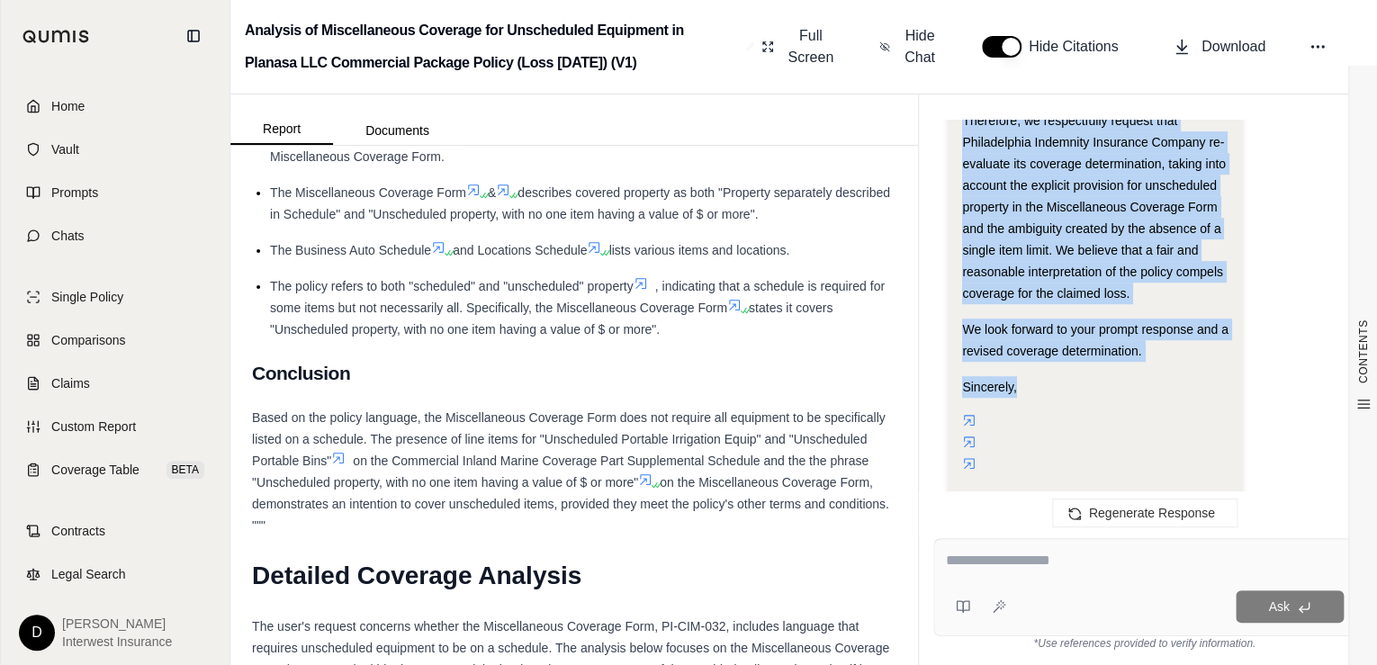
scroll to position [7397, 0]
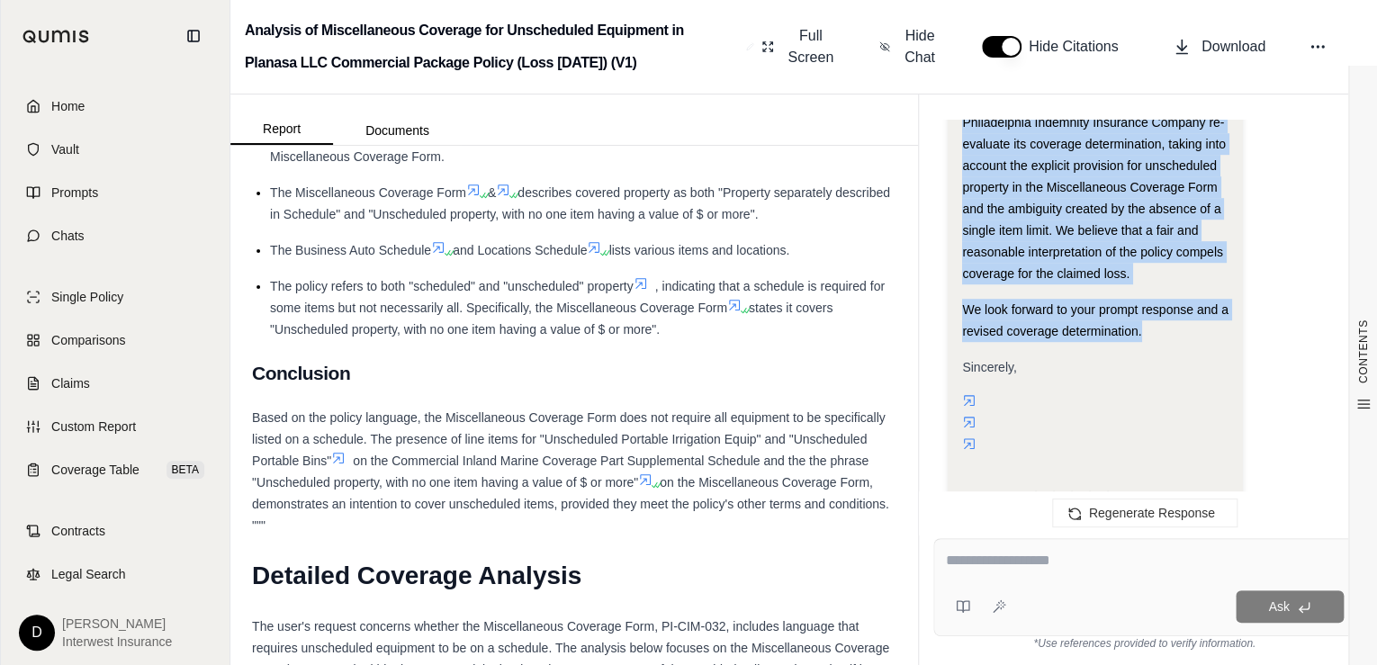
drag, startPoint x: 961, startPoint y: 400, endPoint x: 1166, endPoint y: 332, distance: 216.0
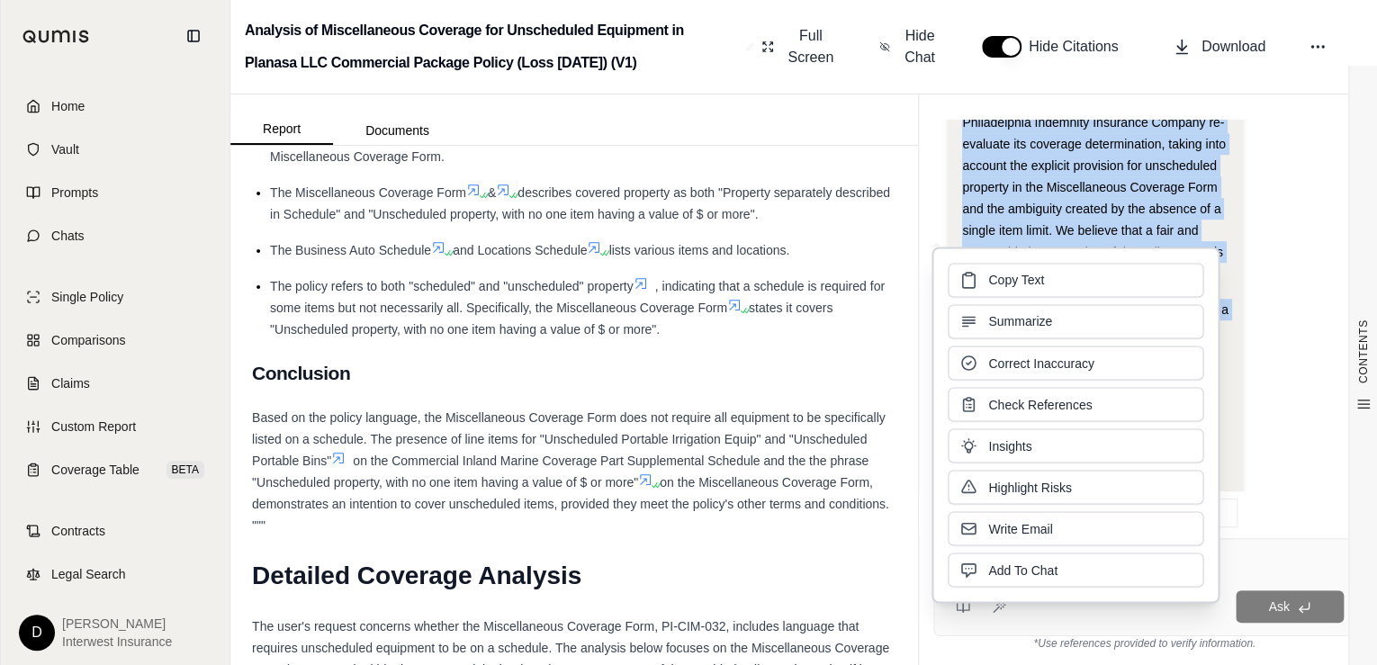
click at [1003, 278] on span "Copy Text" at bounding box center [1016, 280] width 56 height 18
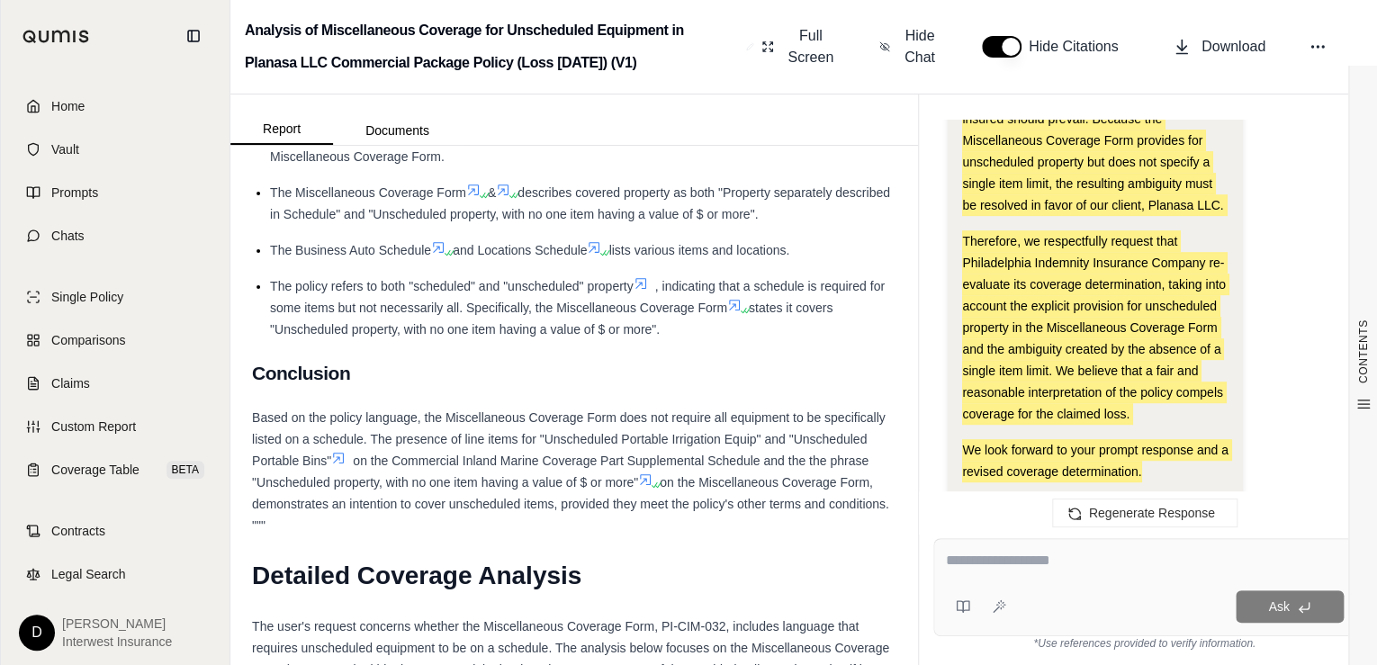
scroll to position [7469, 0]
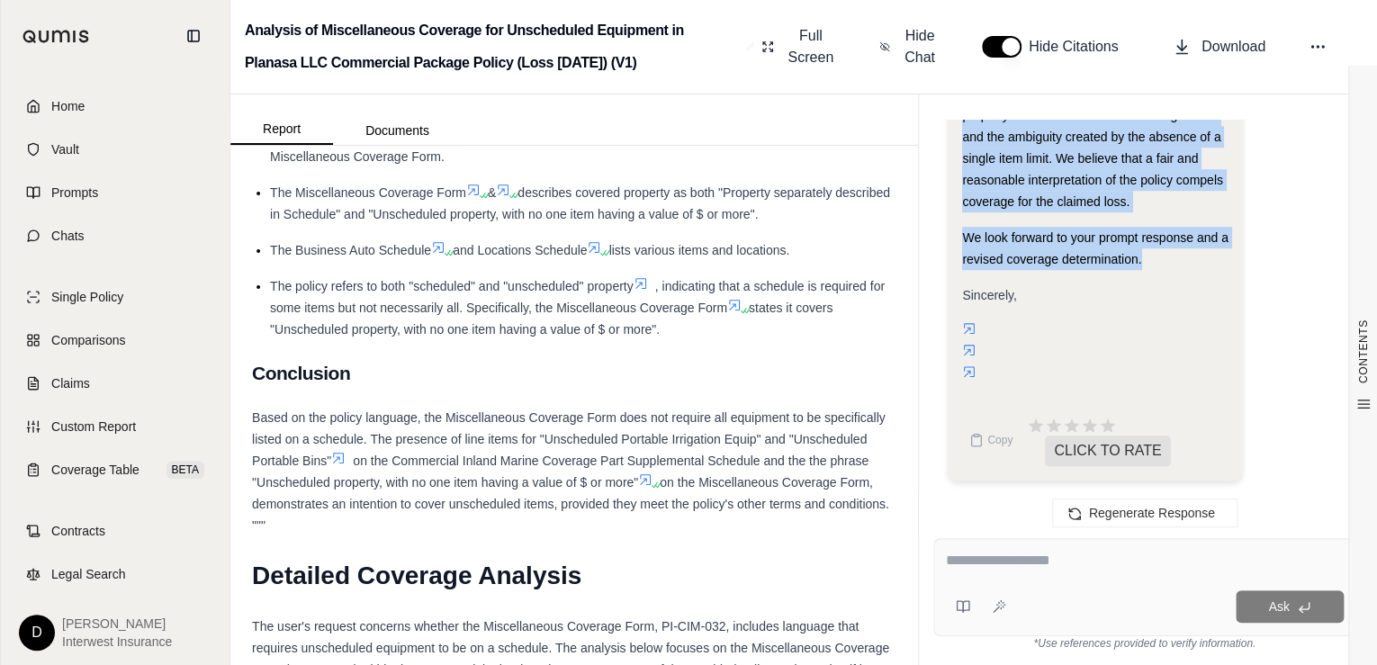
click at [1058, 568] on textarea at bounding box center [1144, 561] width 399 height 22
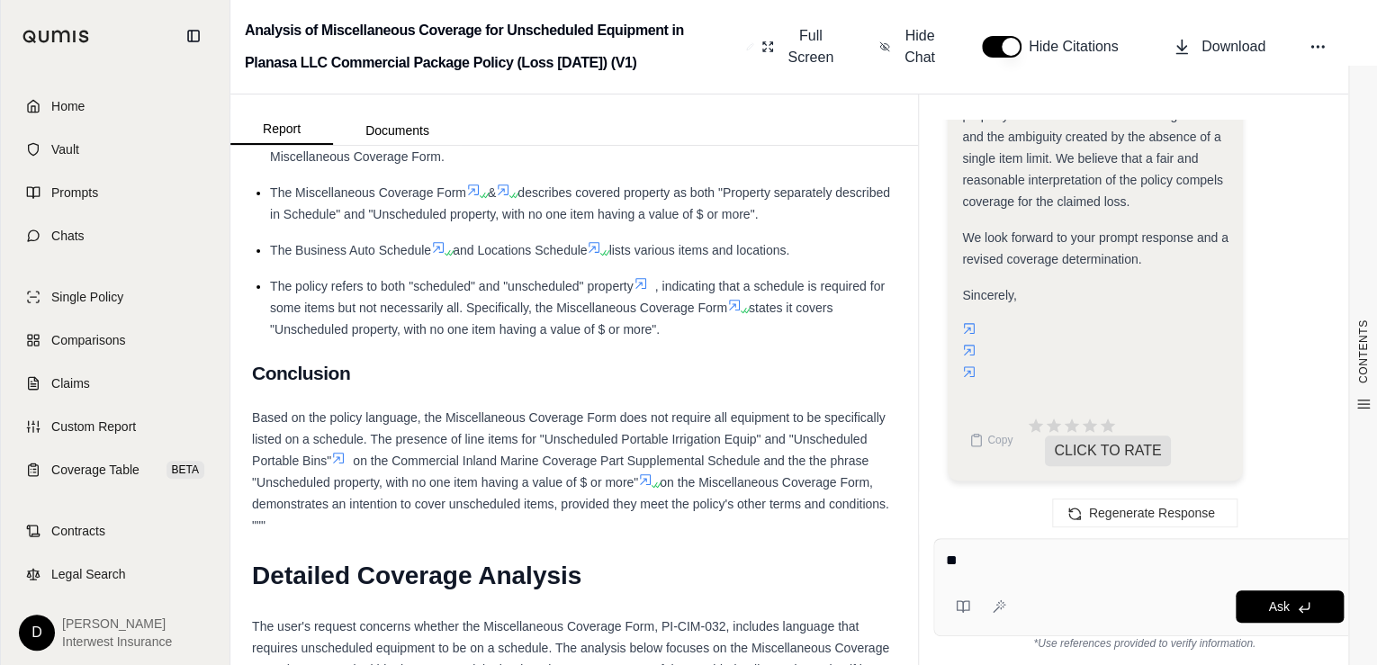
type textarea "*"
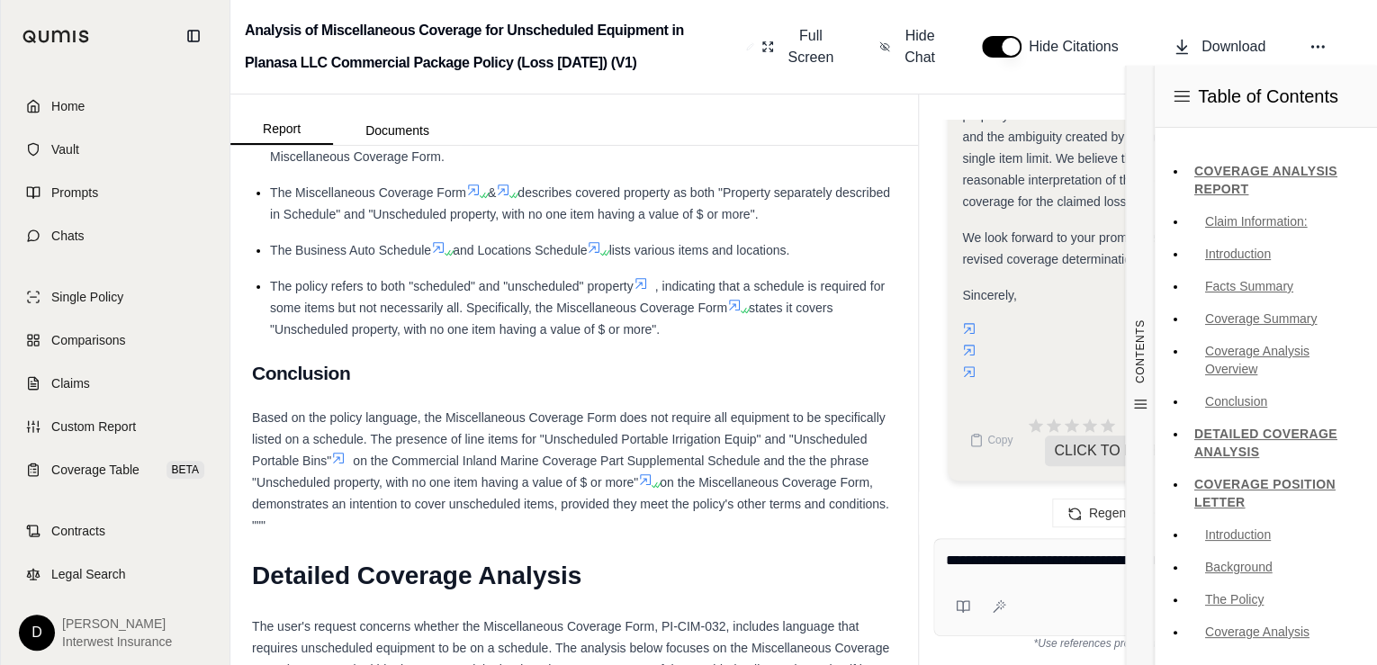
click at [1094, 584] on div "**********" at bounding box center [1144, 587] width 422 height 98
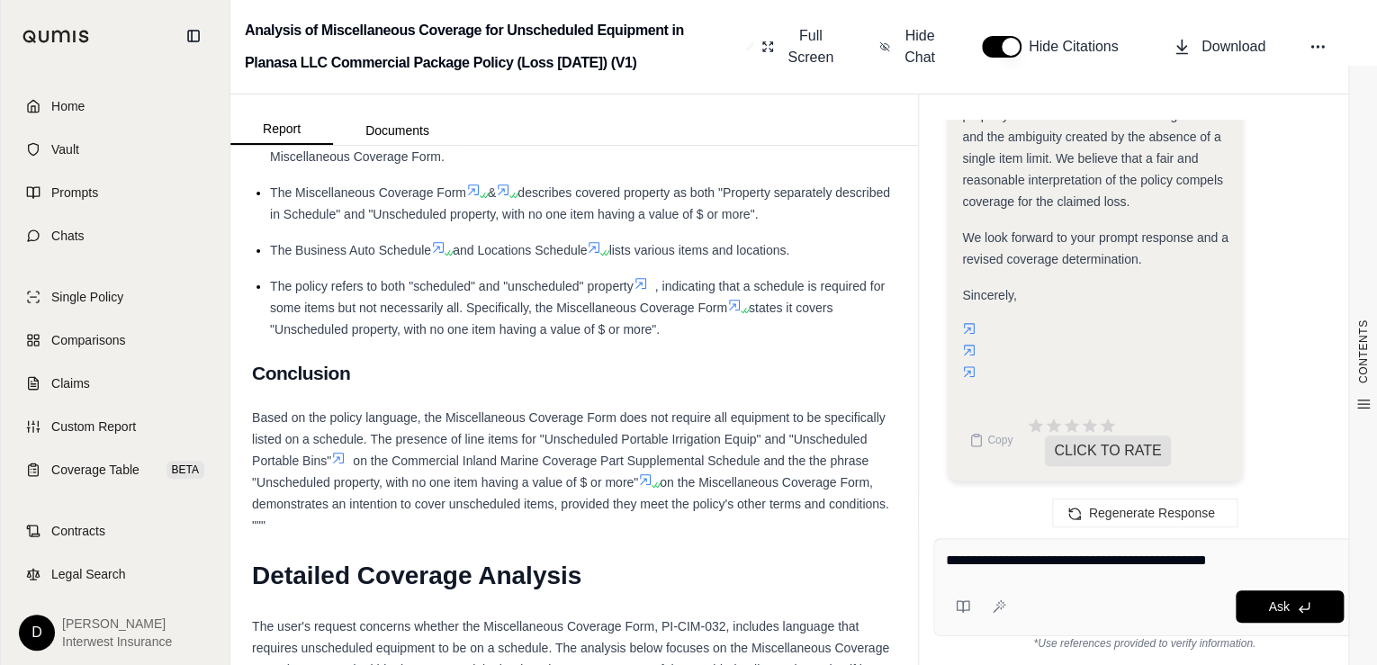
click at [1272, 558] on textarea "**********" at bounding box center [1144, 561] width 399 height 22
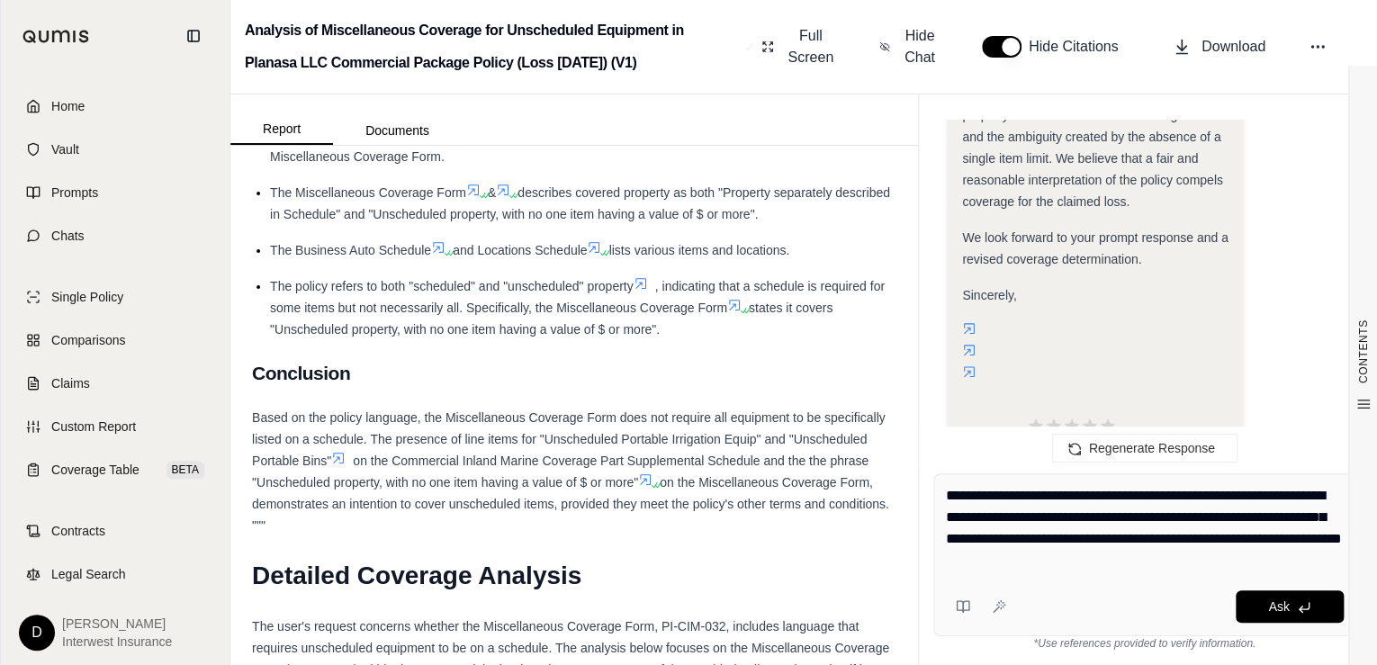
type textarea "**********"
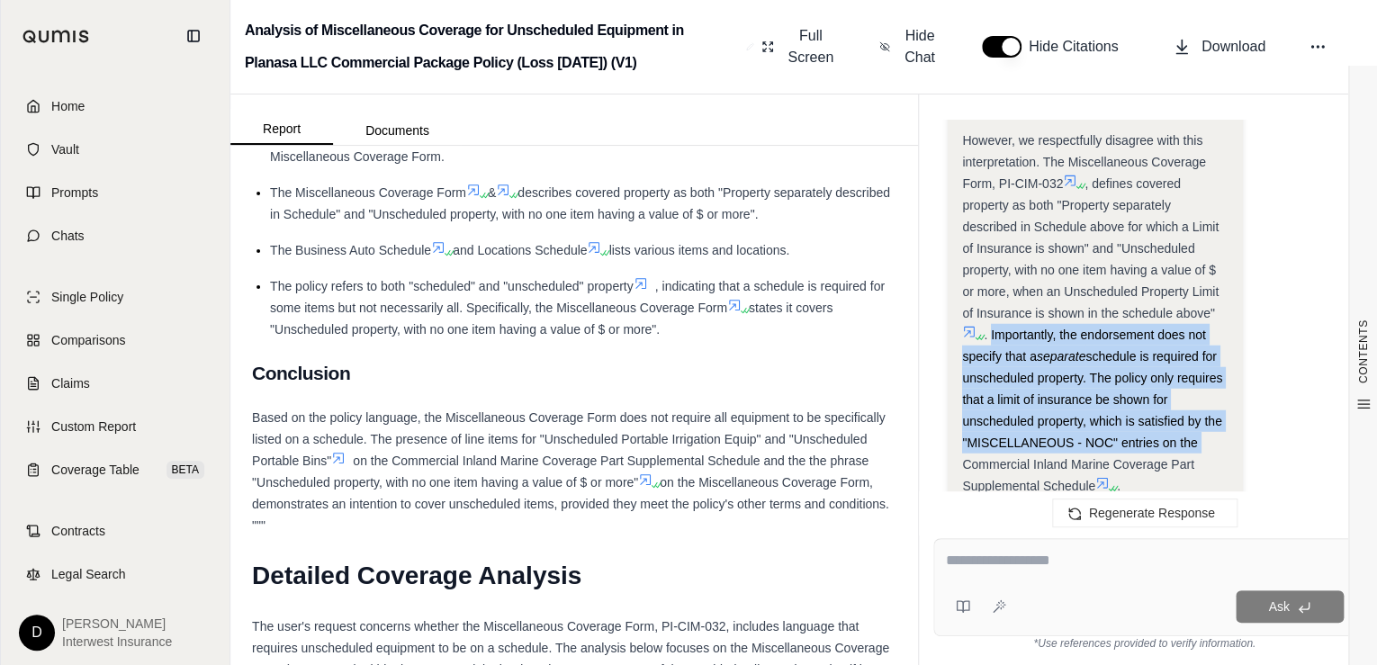
scroll to position [9218, 0]
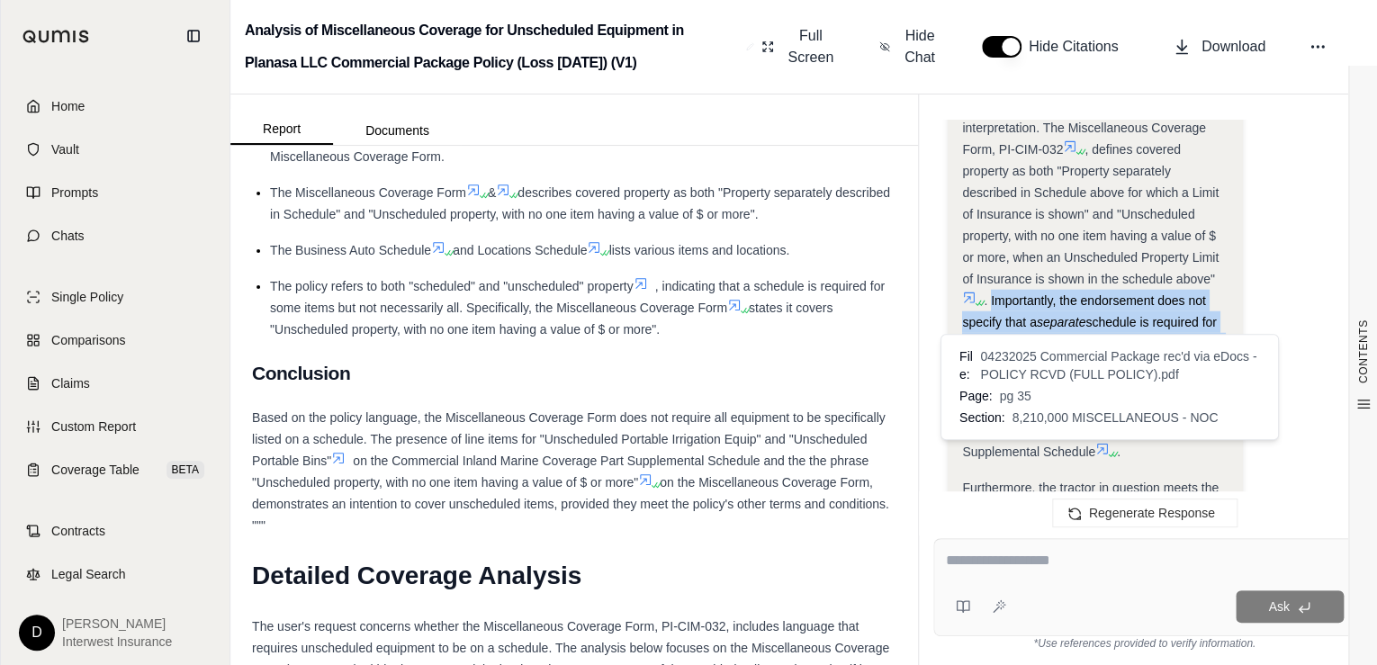
drag, startPoint x: 990, startPoint y: 371, endPoint x: 1094, endPoint y: 450, distance: 131.0
click at [1094, 450] on div "However, we respectfully disagree with this interpretation. The Miscellaneous C…" at bounding box center [1094, 278] width 265 height 367
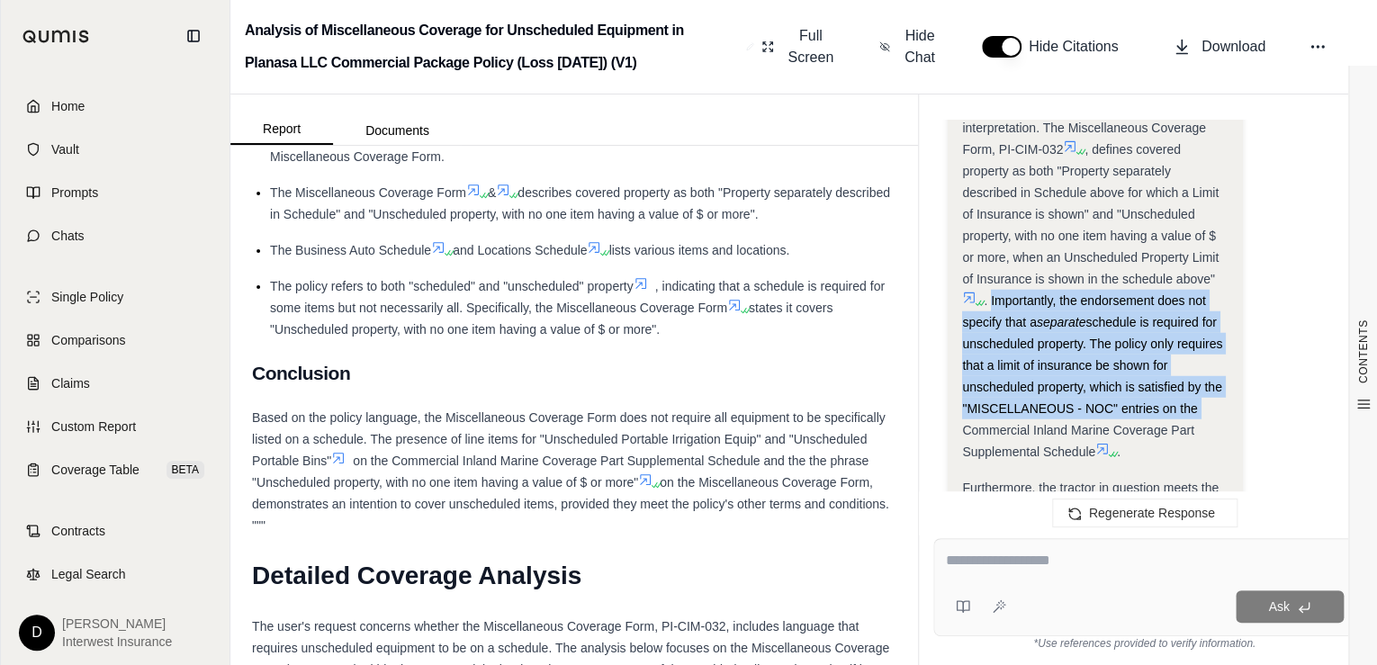
click at [1047, 570] on textarea at bounding box center [1144, 561] width 399 height 22
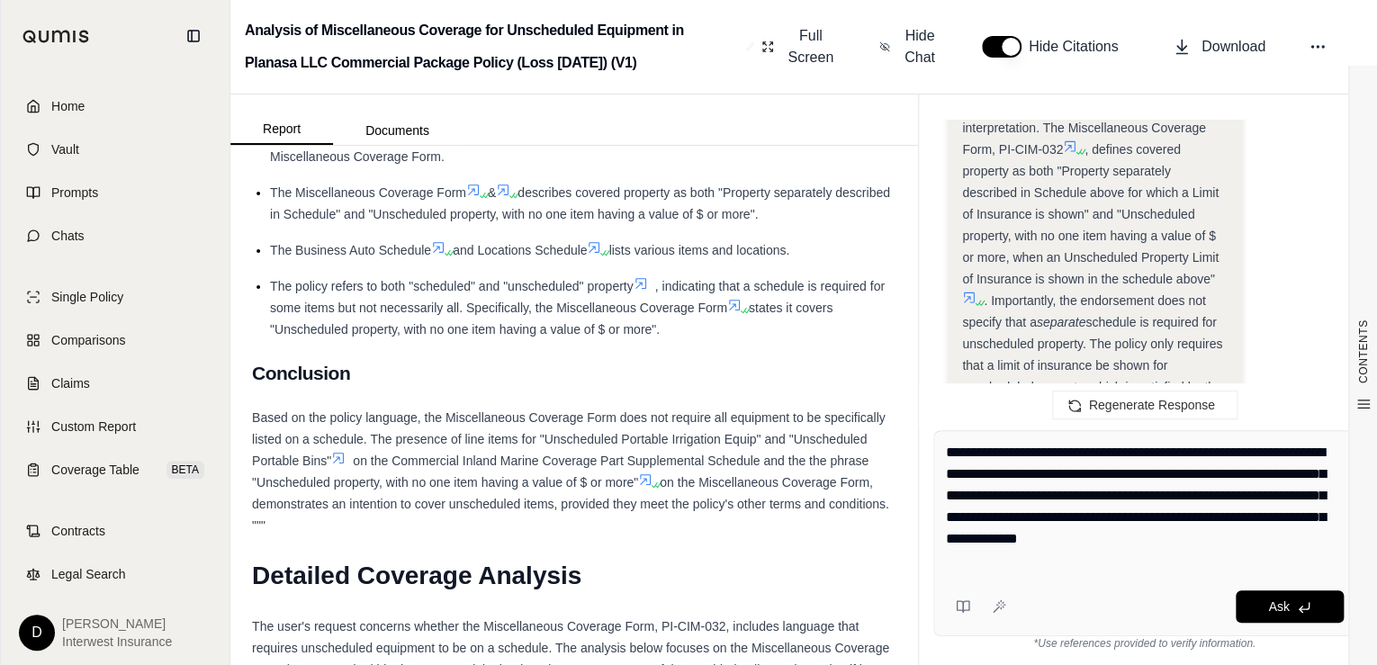
type textarea "**********"
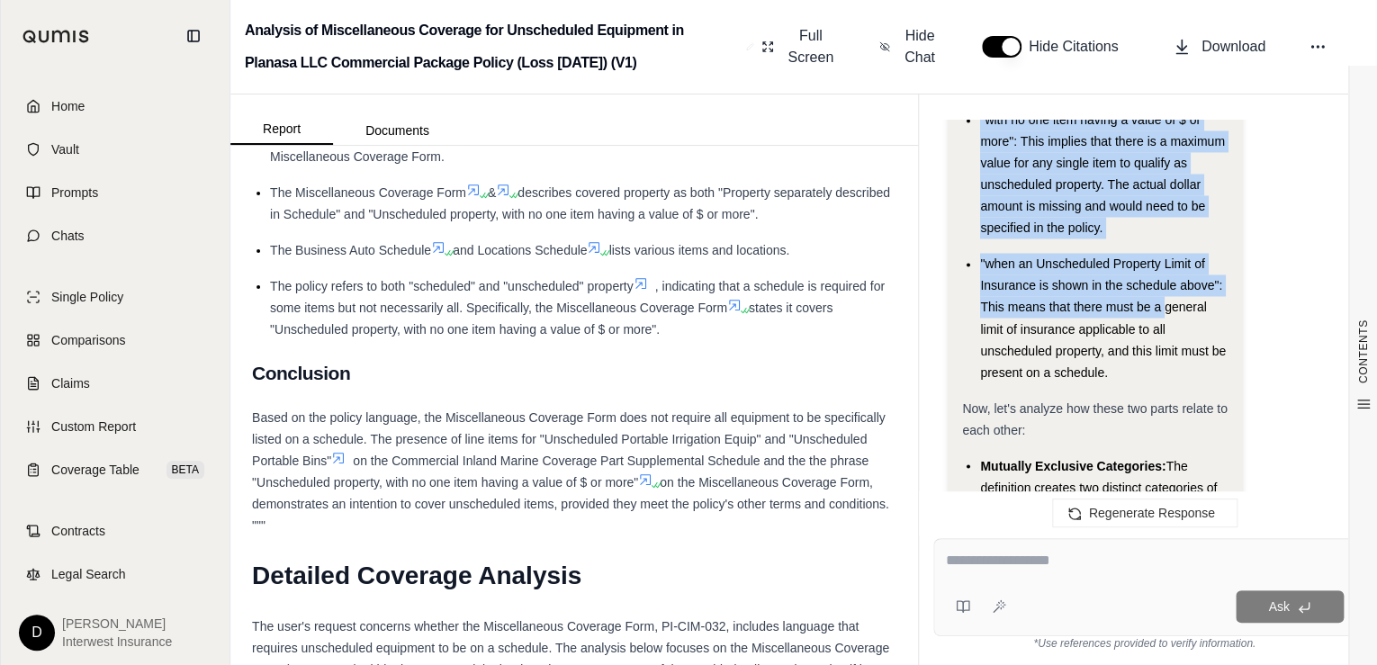
scroll to position [11841, 0]
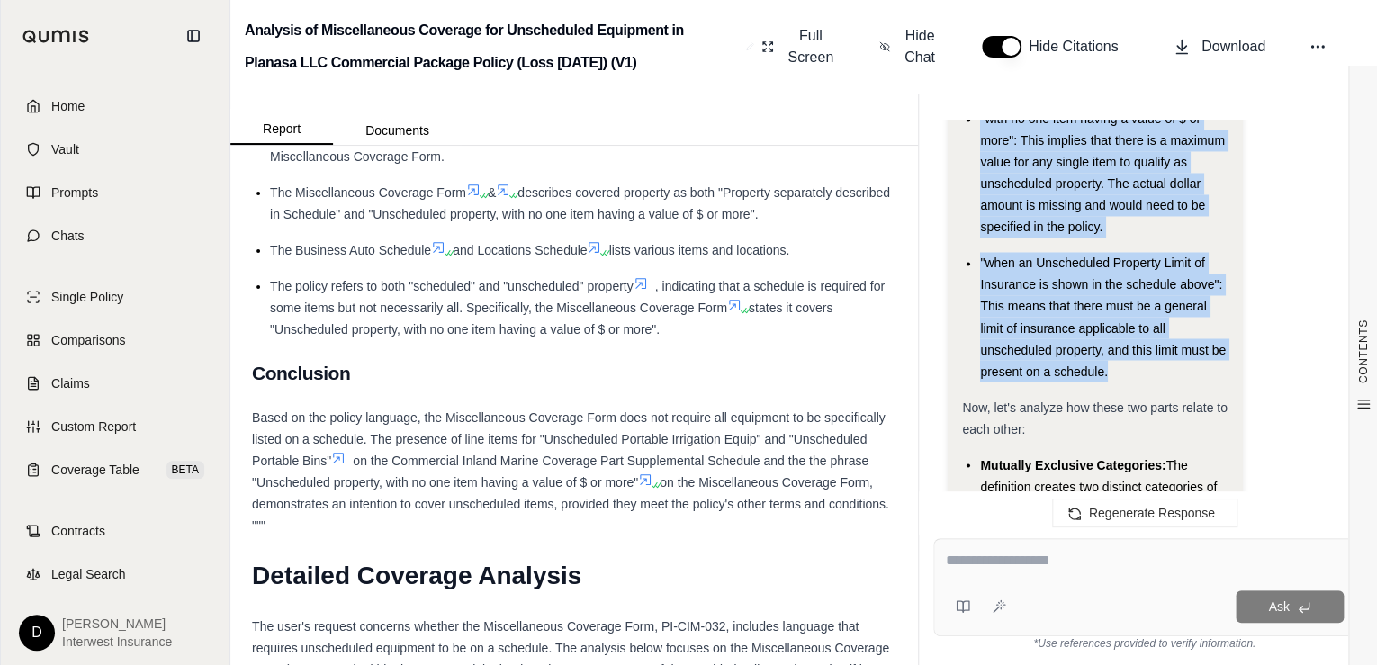
drag, startPoint x: 980, startPoint y: 204, endPoint x: 1196, endPoint y: 364, distance: 268.3
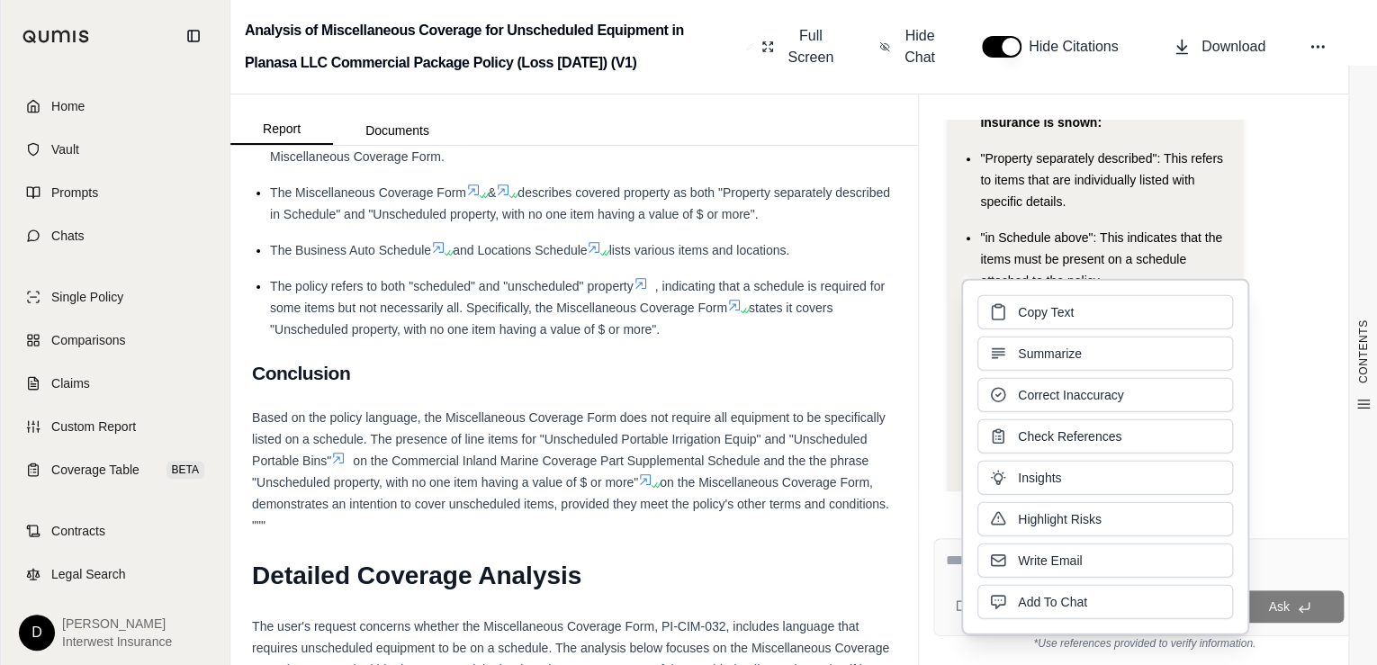
scroll to position [11337, 0]
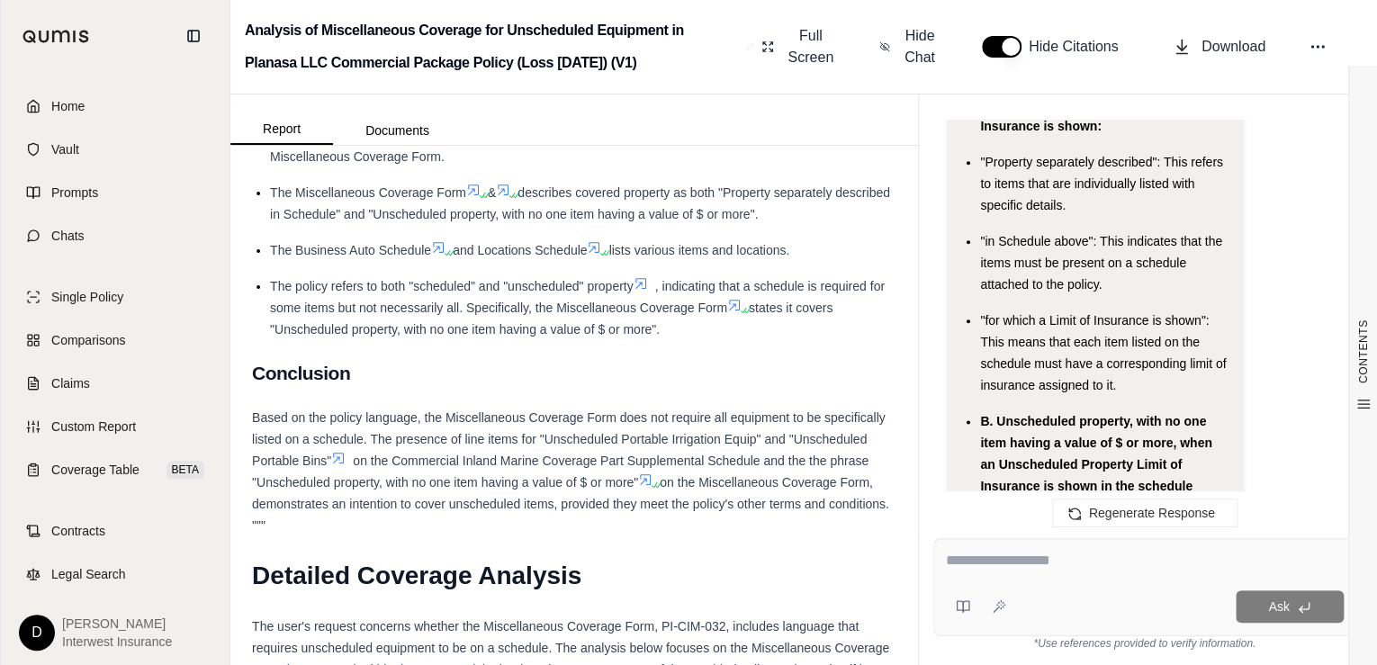
click at [1091, 233] on div ""in Schedule above": This indicates that the items must be present on a schedul…" at bounding box center [1103, 262] width 247 height 65
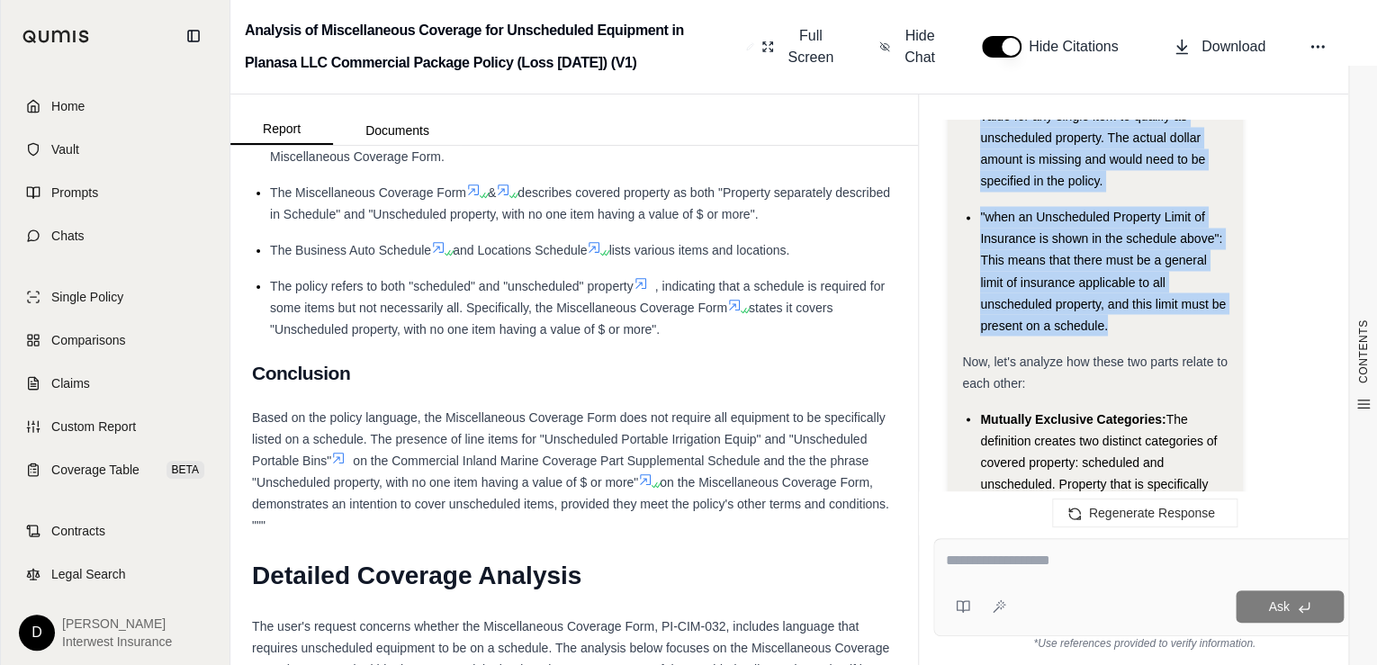
scroll to position [11913, 0]
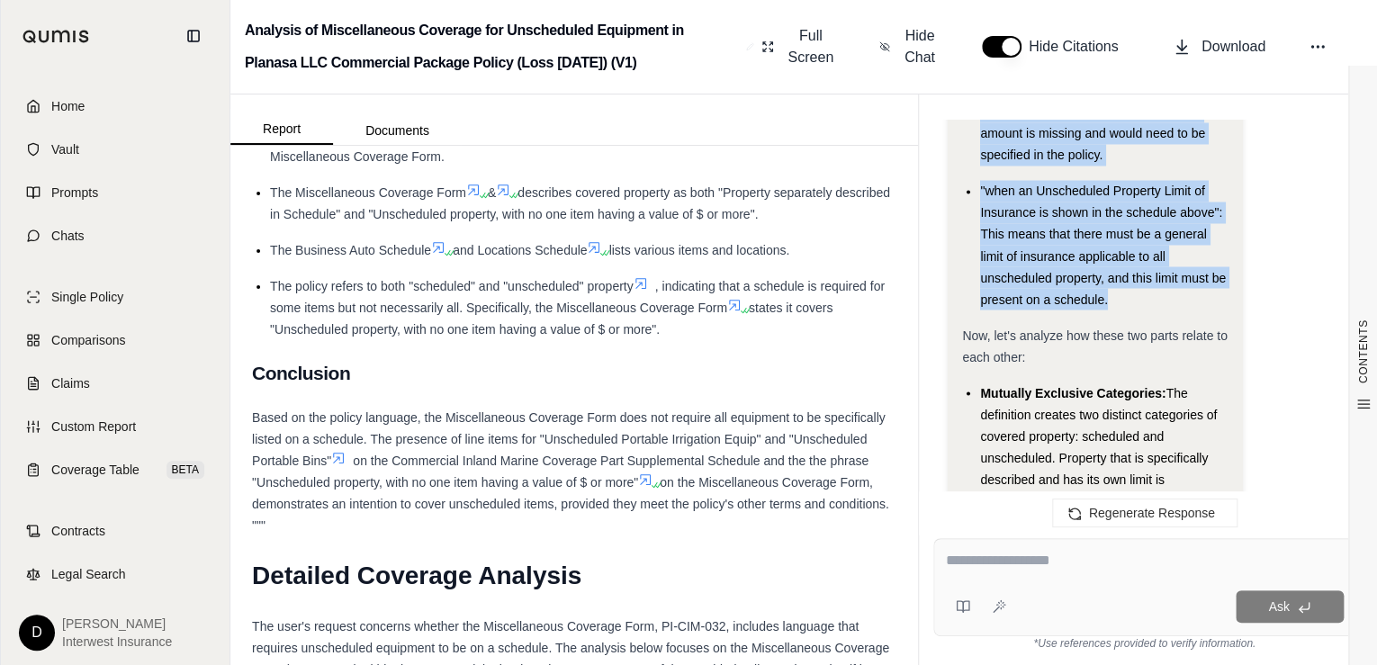
drag, startPoint x: 983, startPoint y: 226, endPoint x: 1211, endPoint y: 309, distance: 243.1
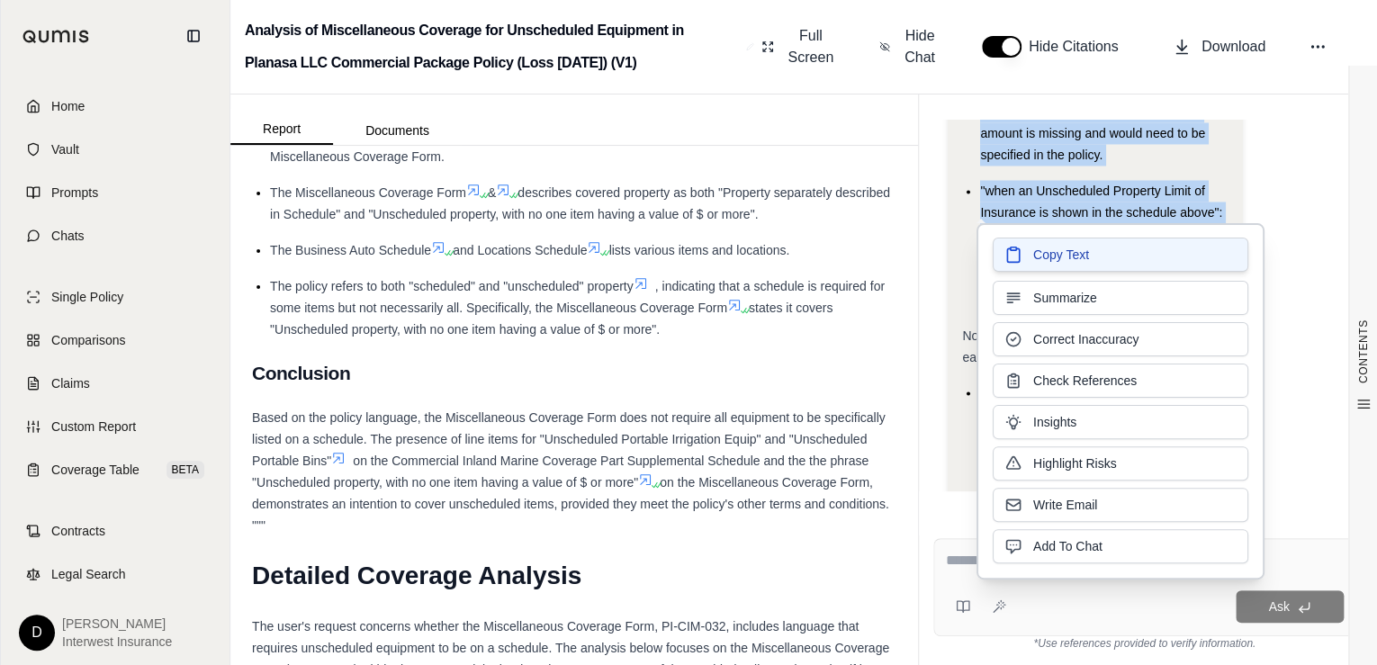
click at [1080, 263] on span "Copy Text" at bounding box center [1061, 255] width 56 height 18
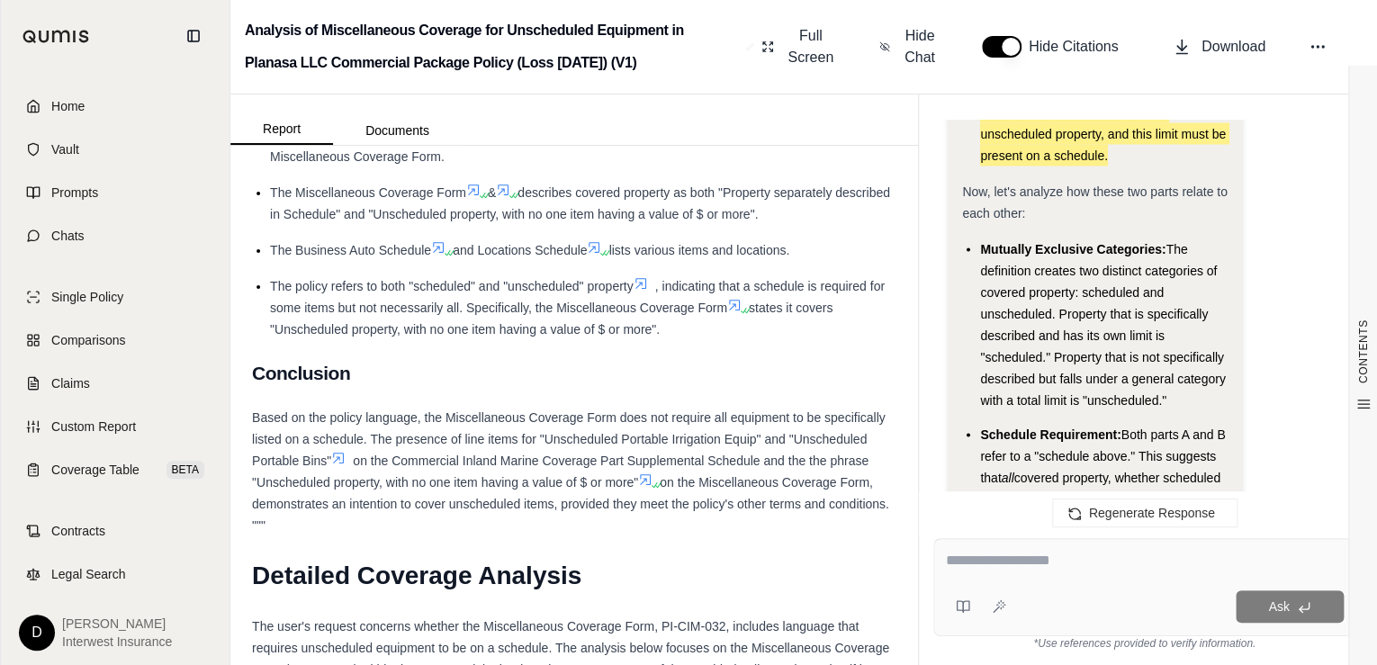
scroll to position [12129, 0]
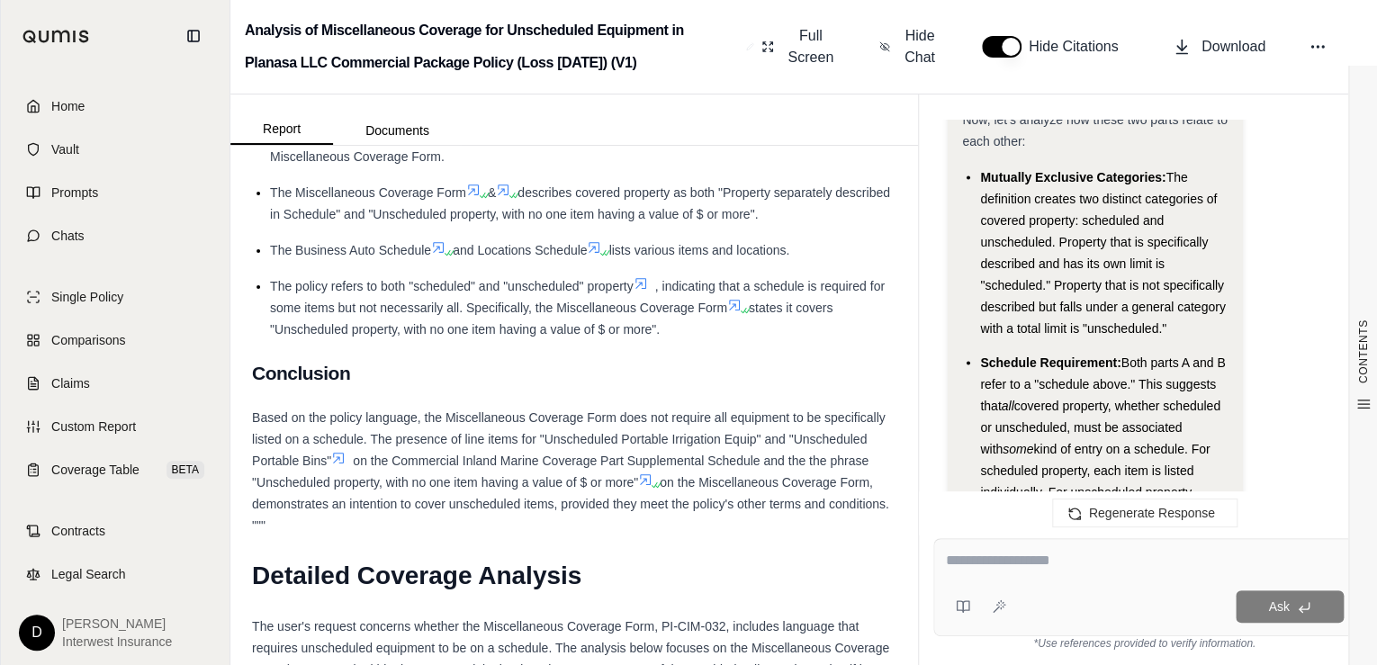
drag, startPoint x: 983, startPoint y: 175, endPoint x: 1177, endPoint y: 333, distance: 250.1
click at [1177, 333] on li "Mutually Exclusive Categories: The definition creates two distinct categories o…" at bounding box center [1103, 252] width 247 height 173
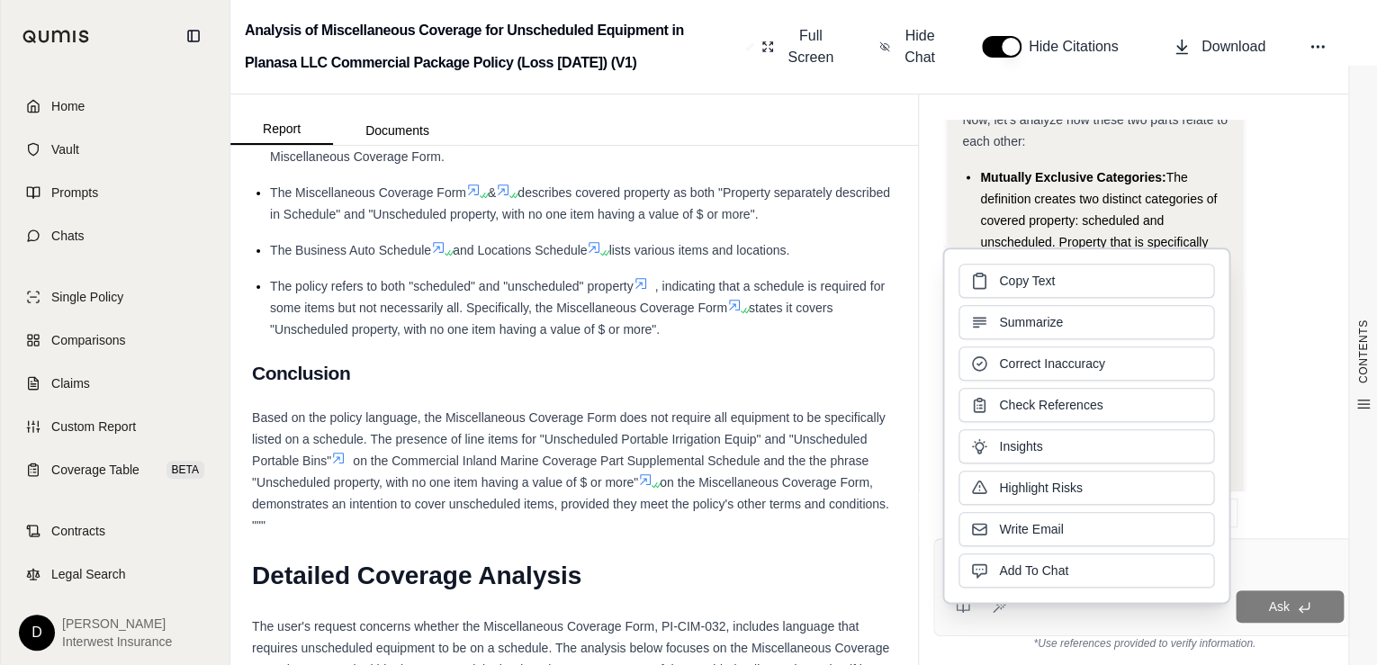
copy li "Mutually Exclusive Categories: The definition creates two distinct categories o…"
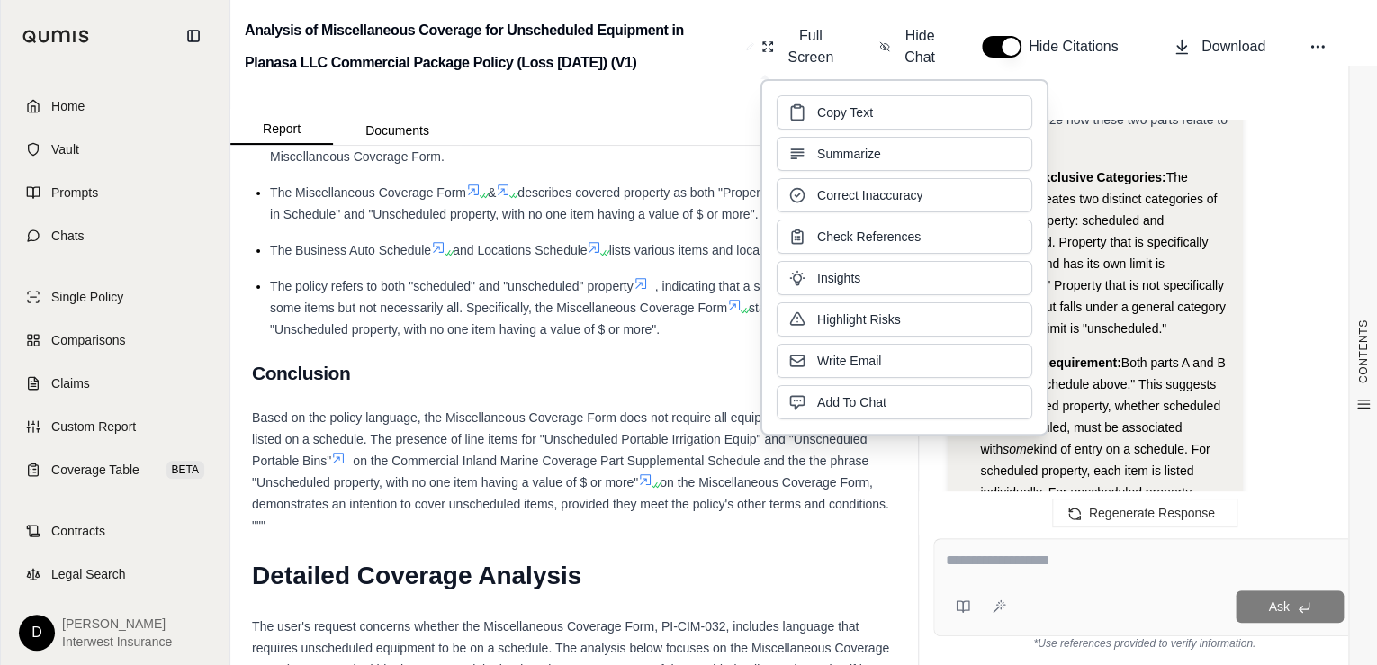
click at [1199, 202] on span "The definition creates two distinct categories of covered property: scheduled a…" at bounding box center [1102, 252] width 245 height 166
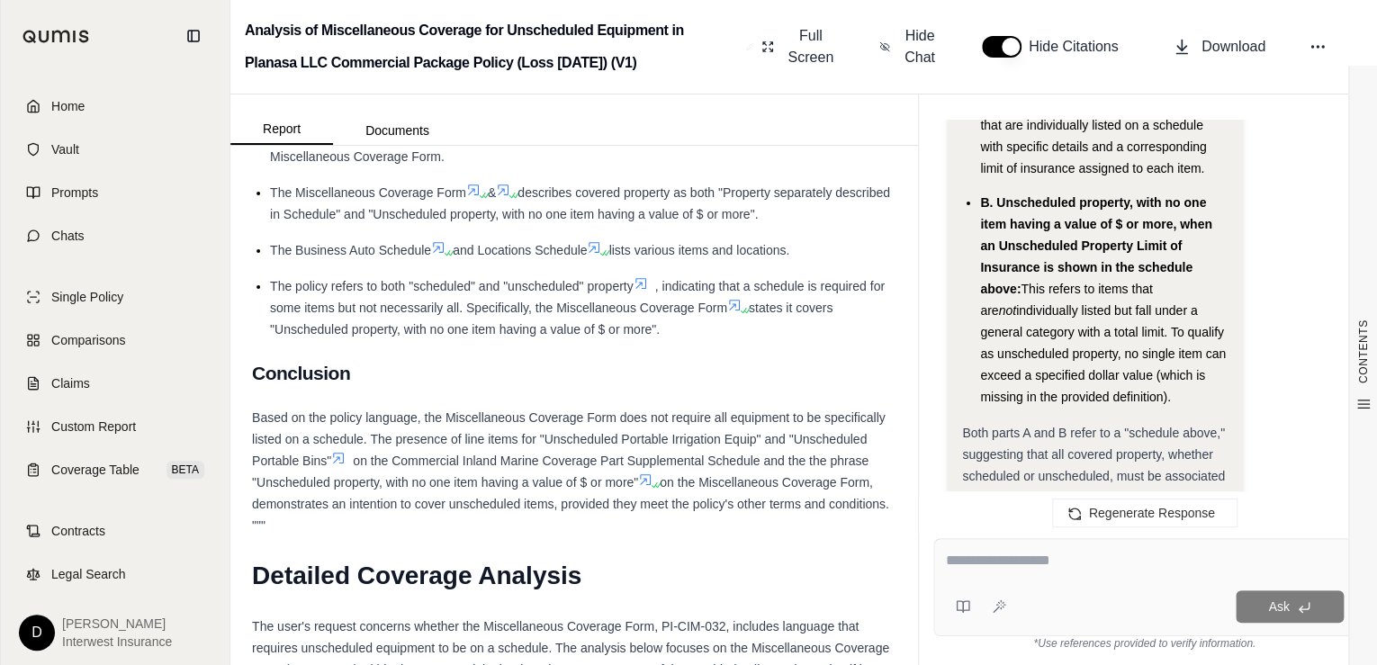
scroll to position [14000, 0]
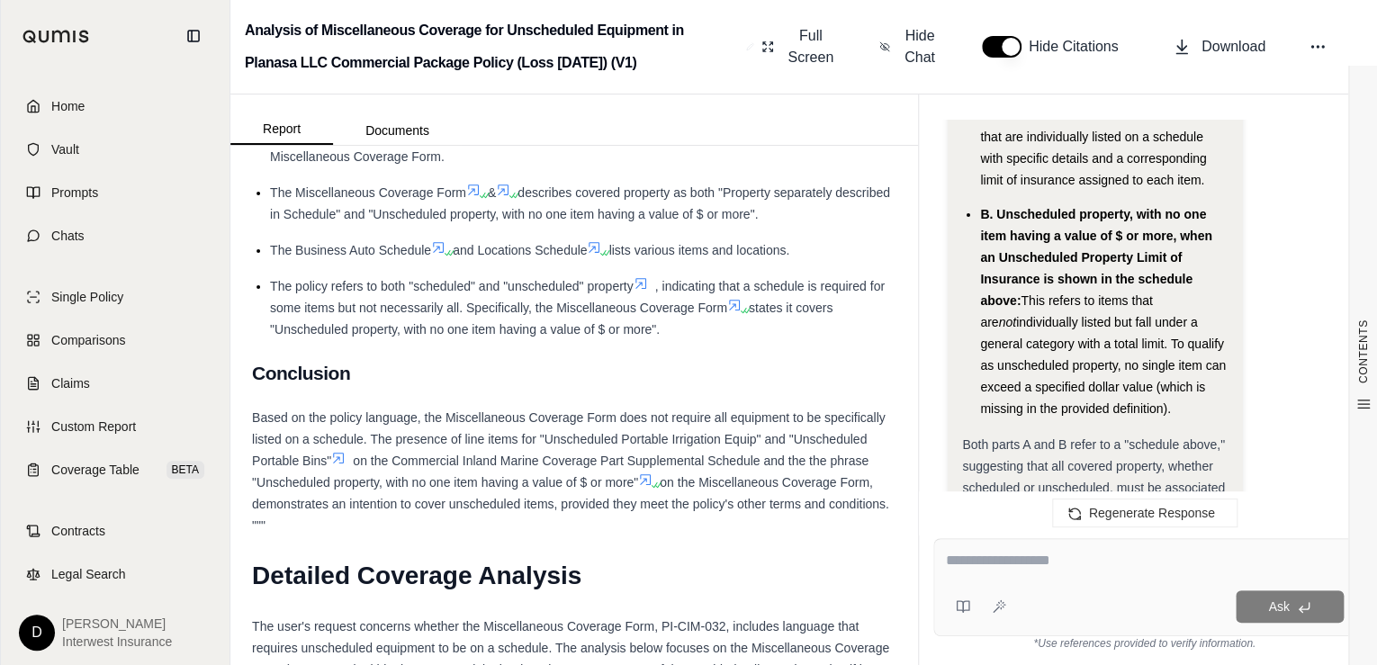
drag, startPoint x: 1215, startPoint y: 196, endPoint x: 1230, endPoint y: 173, distance: 28.0
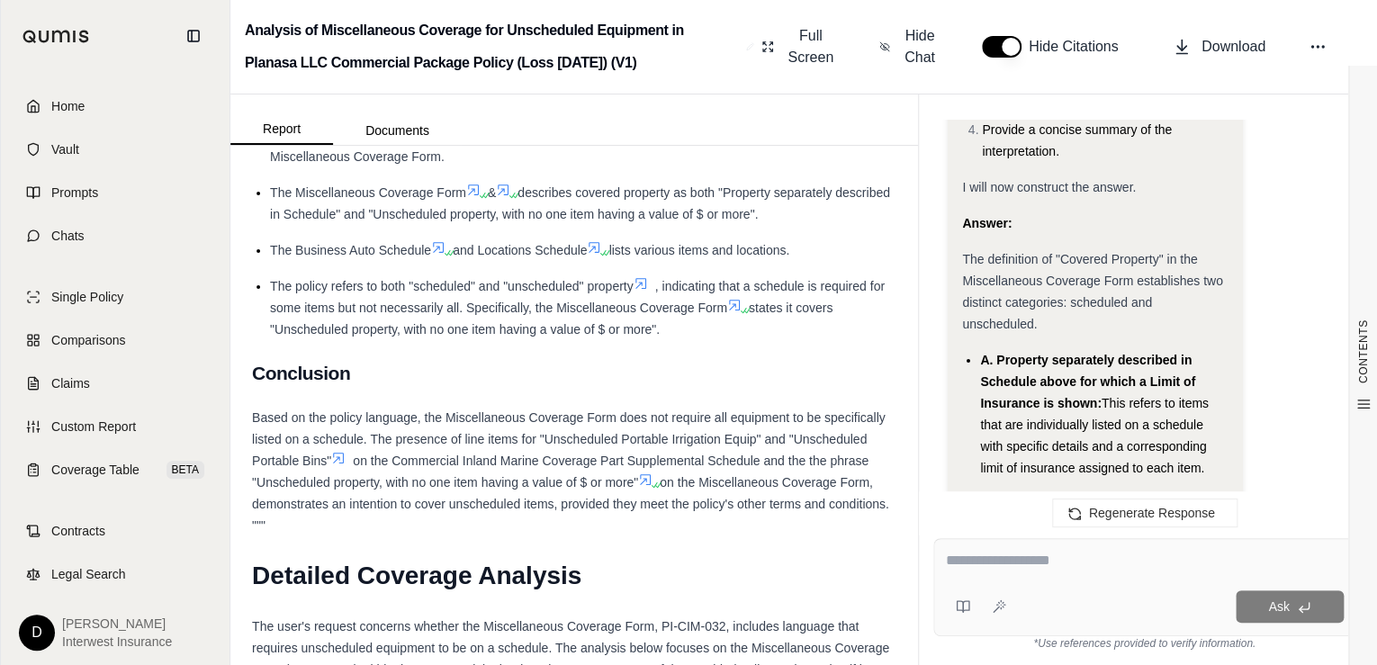
scroll to position [13425, 0]
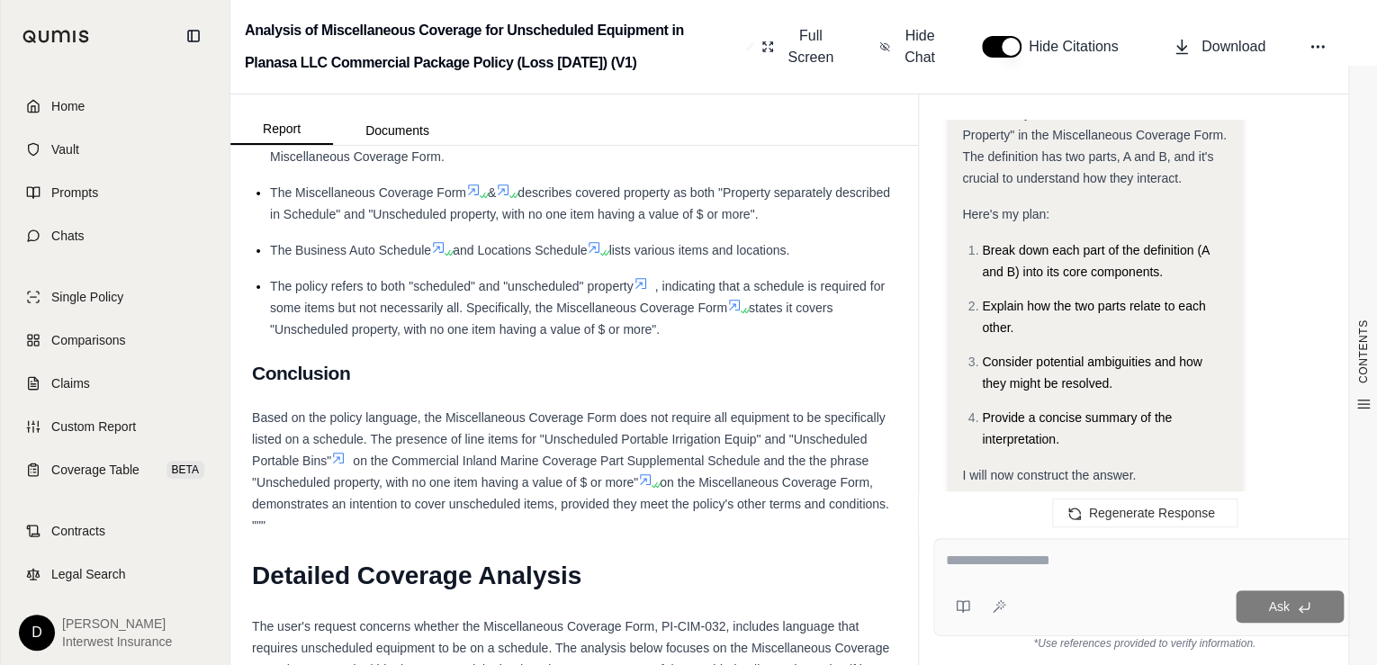
click at [1051, 287] on ol "Break down each part of the definition (A and B) into its core components. Expl…" at bounding box center [1094, 344] width 265 height 211
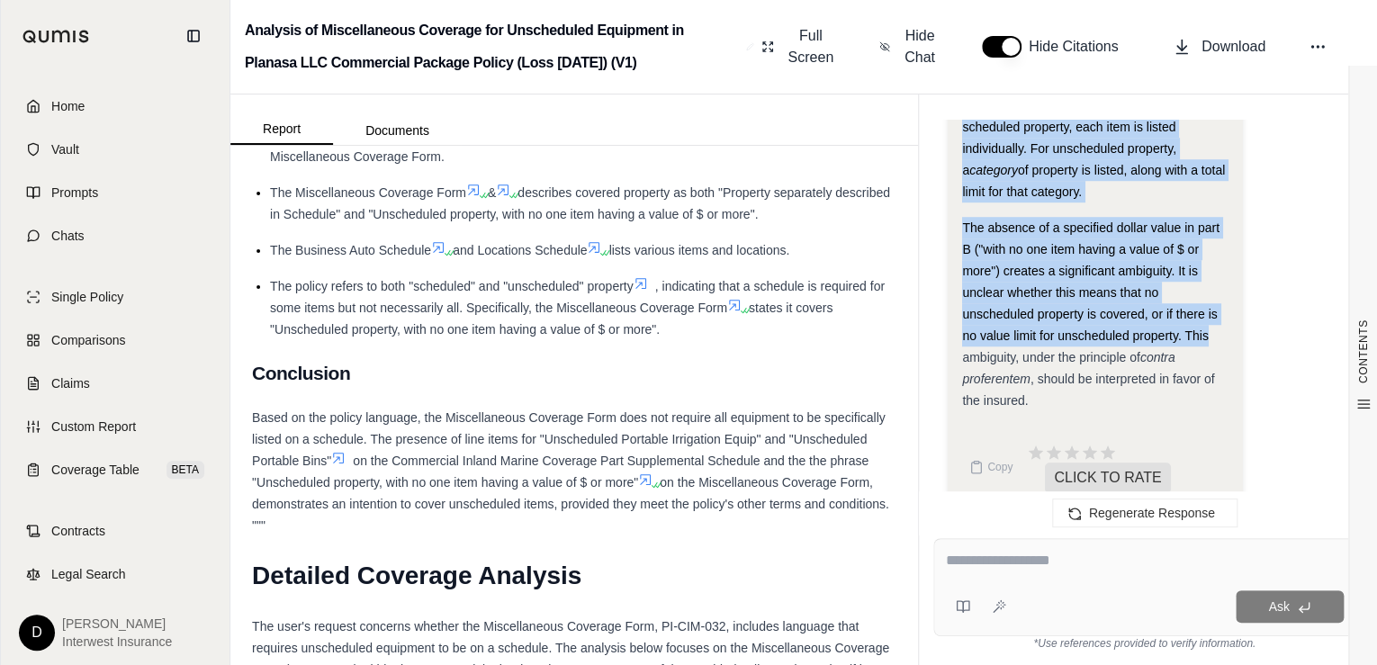
scroll to position [14432, 0]
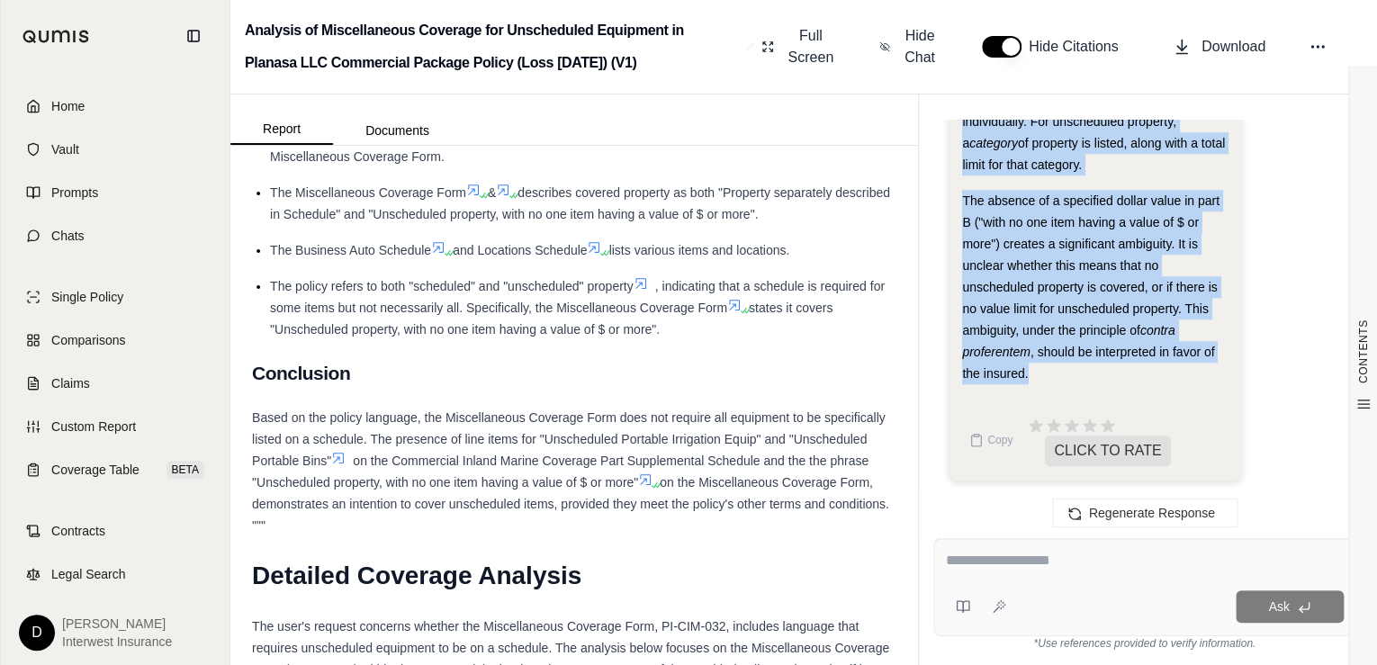
drag, startPoint x: 983, startPoint y: 219, endPoint x: 1141, endPoint y: 371, distance: 219.6
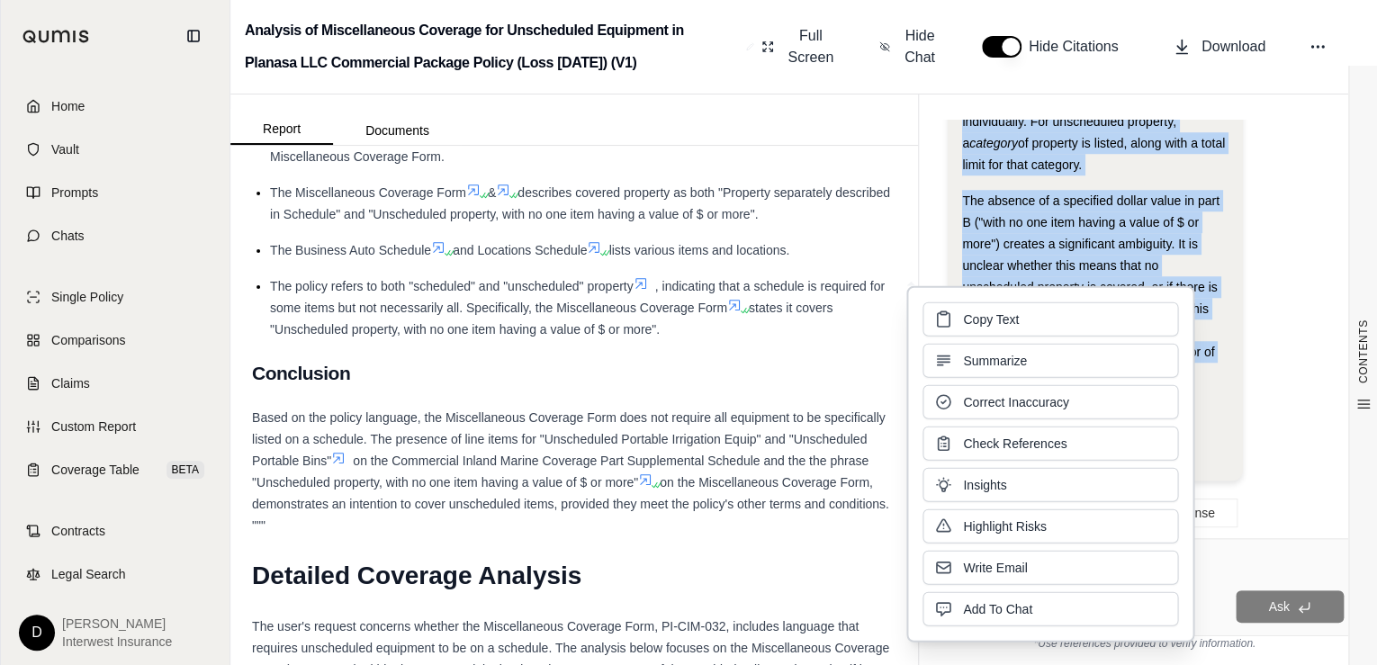
drag, startPoint x: 1028, startPoint y: 313, endPoint x: 1339, endPoint y: 381, distance: 318.6
click at [1041, 314] on button "Copy Text" at bounding box center [1050, 319] width 256 height 34
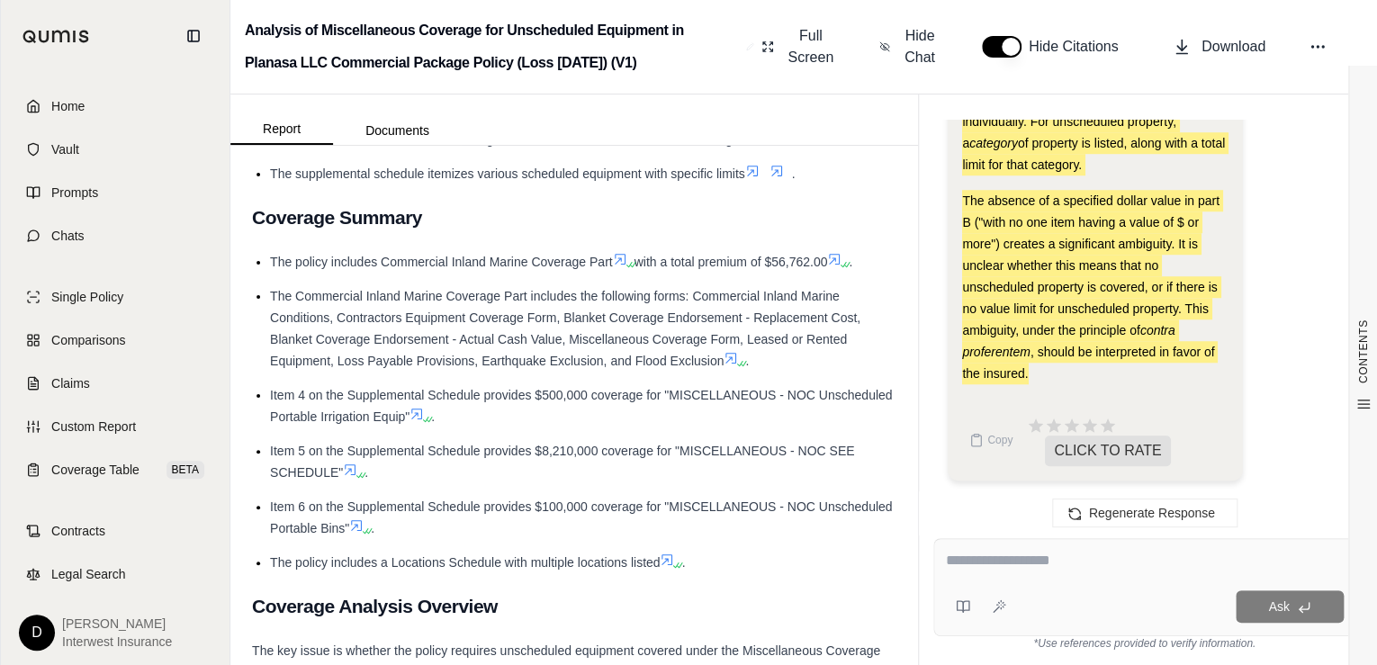
scroll to position [768, 0]
